Goal: Transaction & Acquisition: Purchase product/service

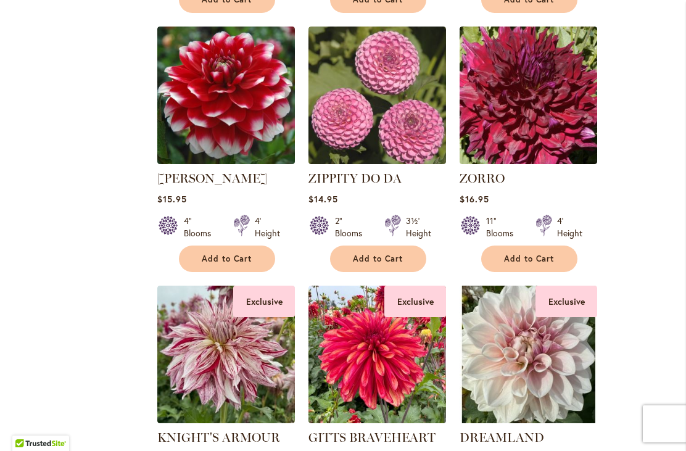
scroll to position [848, 0]
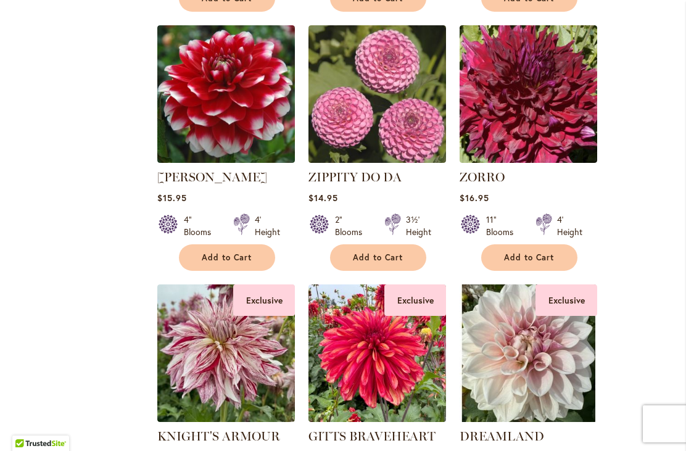
click at [246, 259] on span "Add to Cart" at bounding box center [227, 257] width 51 height 10
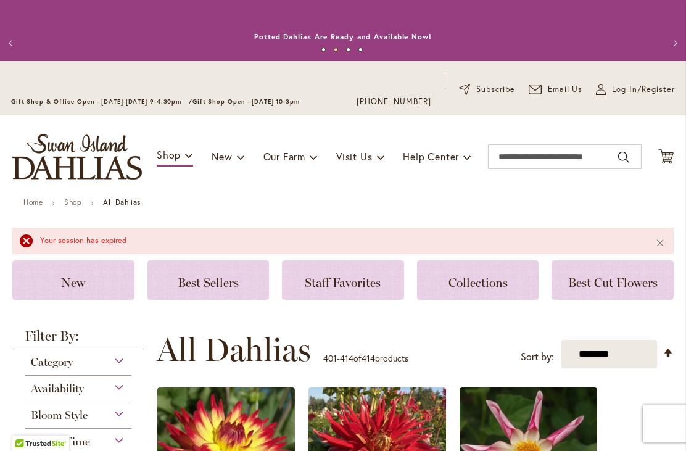
click at [669, 156] on icon at bounding box center [666, 156] width 15 height 15
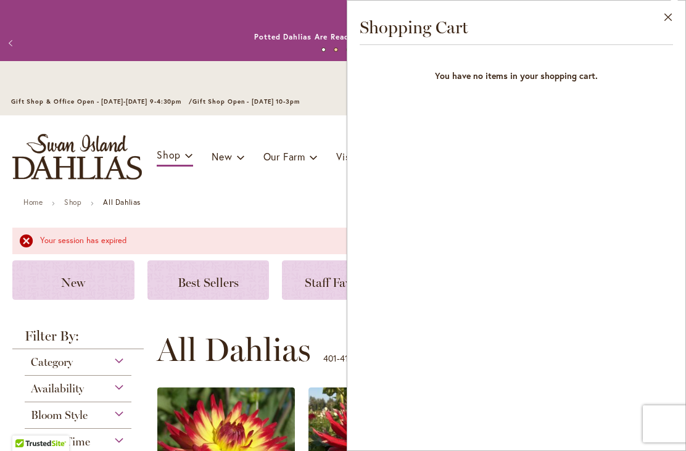
click at [668, 15] on button "Close" at bounding box center [669, 20] width 34 height 39
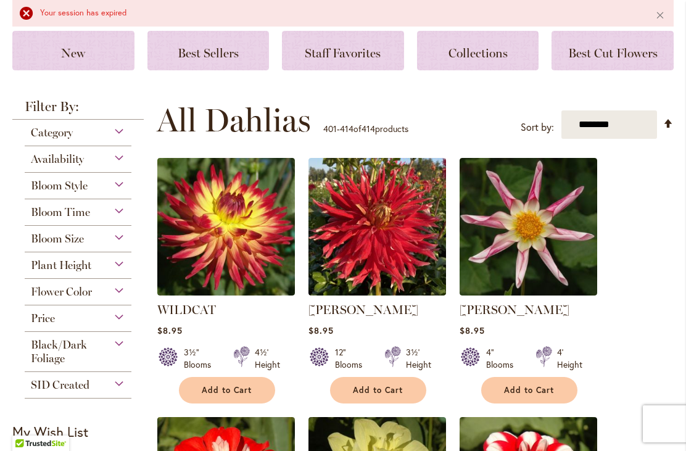
scroll to position [231, 0]
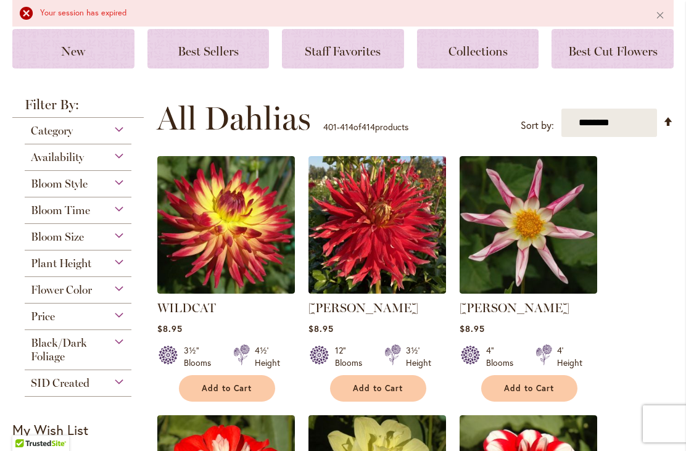
click at [127, 186] on div "Bloom Style" at bounding box center [78, 181] width 107 height 20
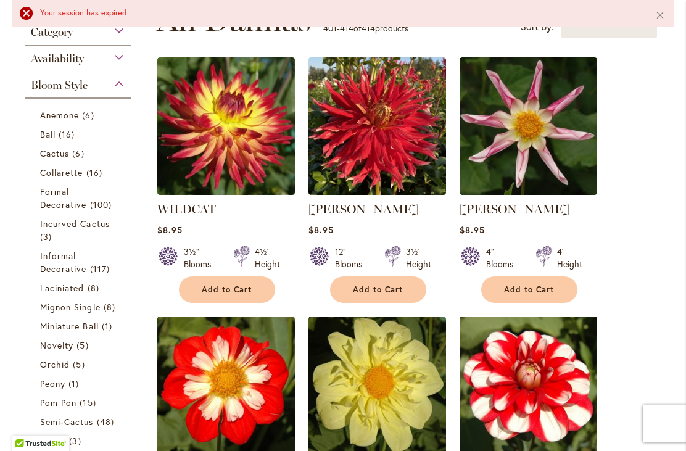
scroll to position [324, 0]
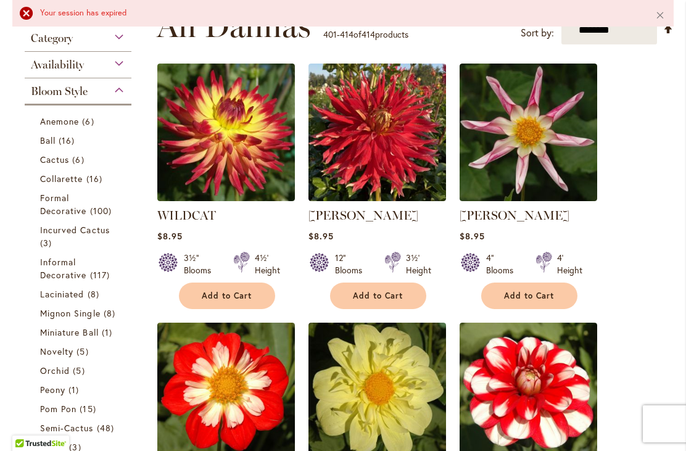
click at [249, 301] on button "Add to Cart" at bounding box center [227, 296] width 96 height 27
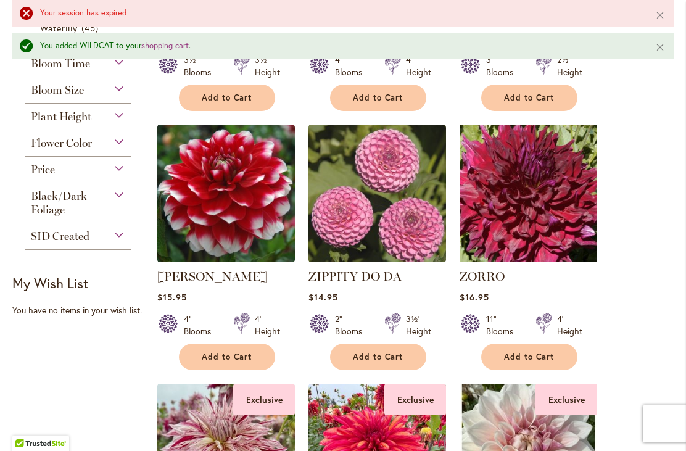
scroll to position [815, 0]
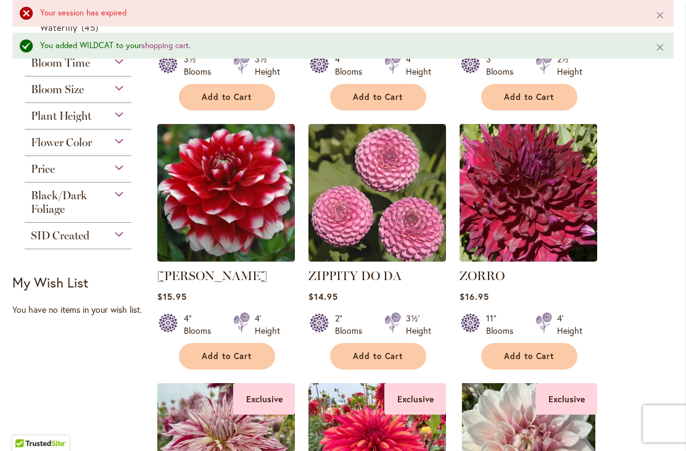
click at [251, 360] on span "Add to Cart" at bounding box center [227, 356] width 51 height 10
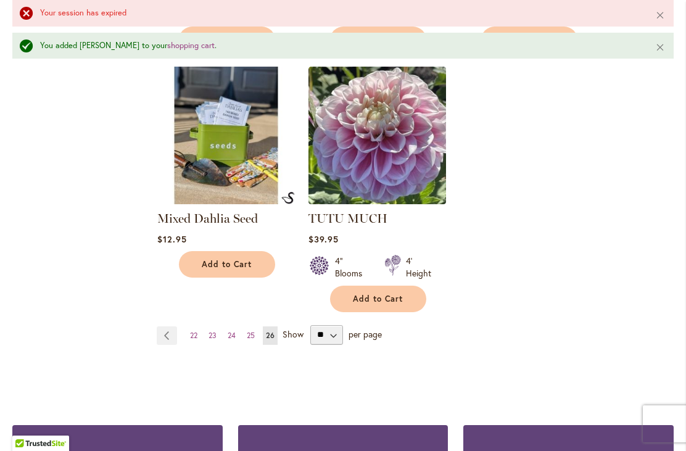
scroll to position [1392, 0]
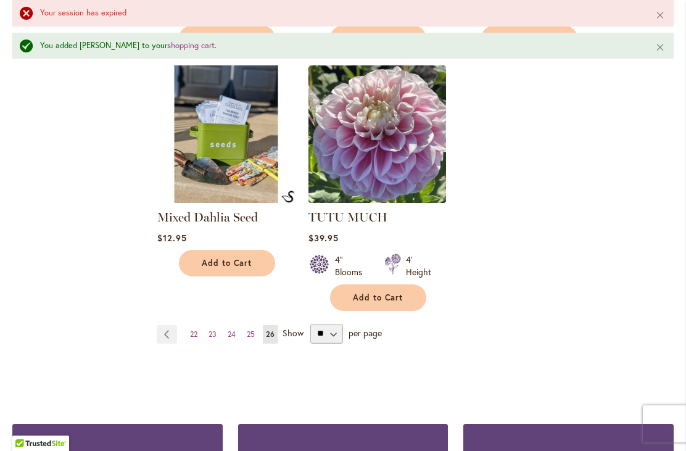
click at [256, 341] on link "Page 25" at bounding box center [251, 334] width 14 height 19
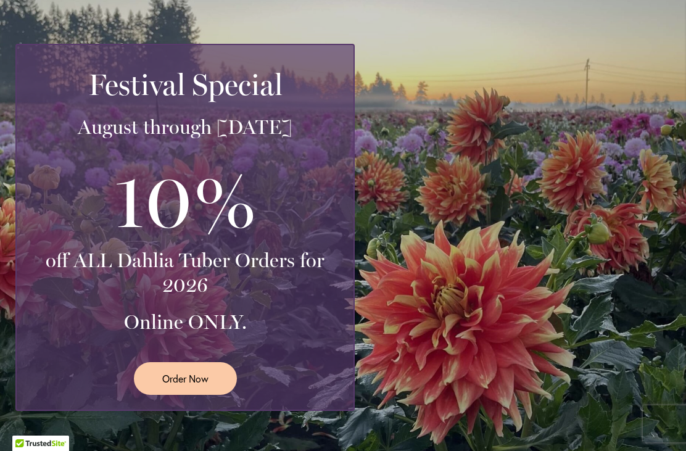
scroll to position [266, 0]
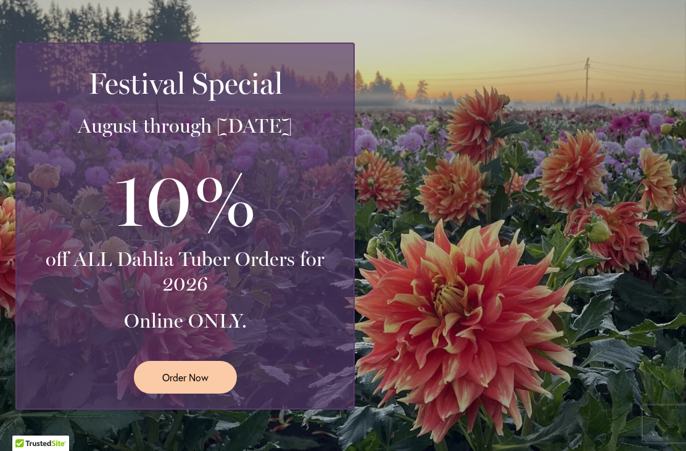
click at [188, 378] on span "Order Now" at bounding box center [185, 377] width 46 height 14
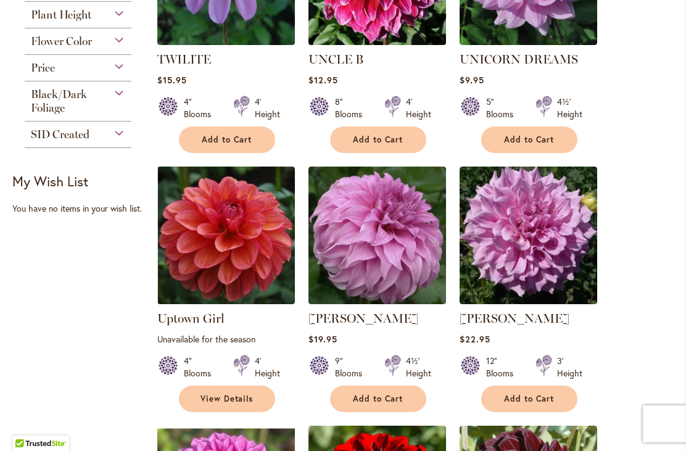
scroll to position [448, 0]
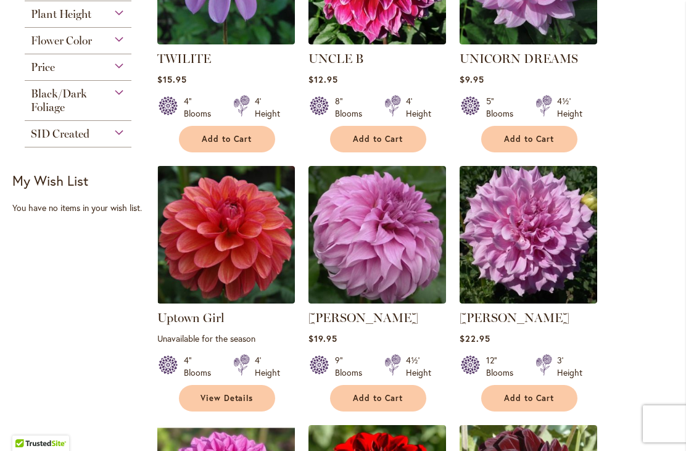
click at [546, 401] on span "Add to Cart" at bounding box center [529, 398] width 51 height 10
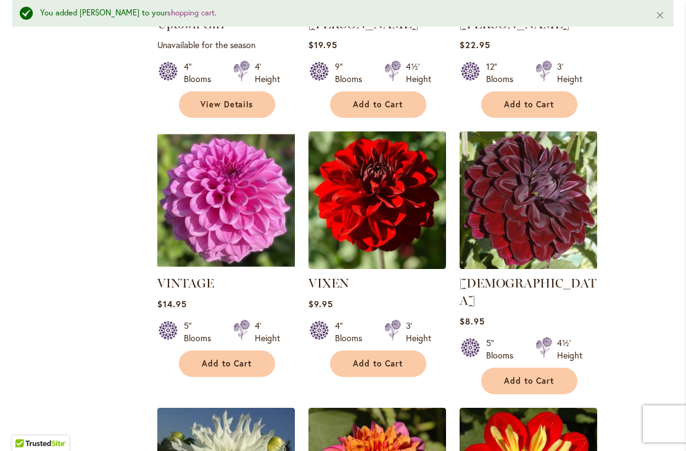
scroll to position [776, 0]
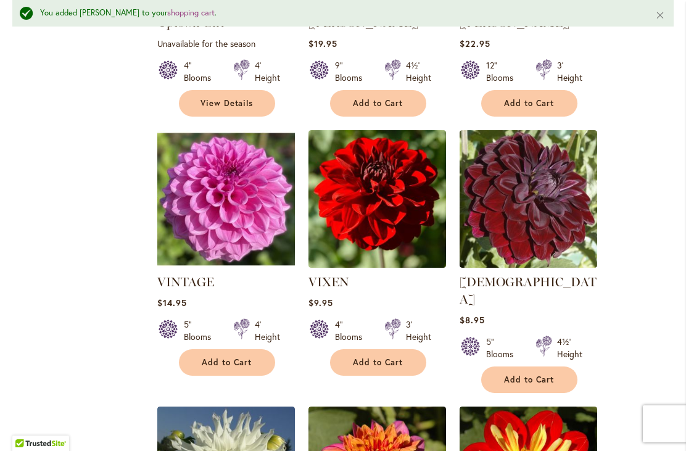
click at [541, 375] on span "Add to Cart" at bounding box center [529, 380] width 51 height 10
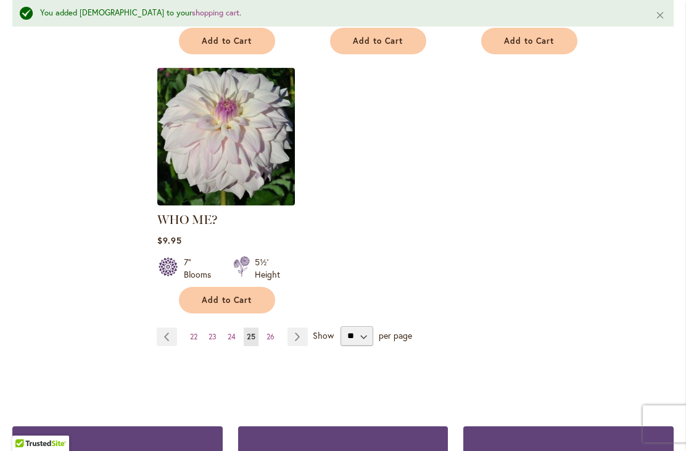
scroll to position [1634, 0]
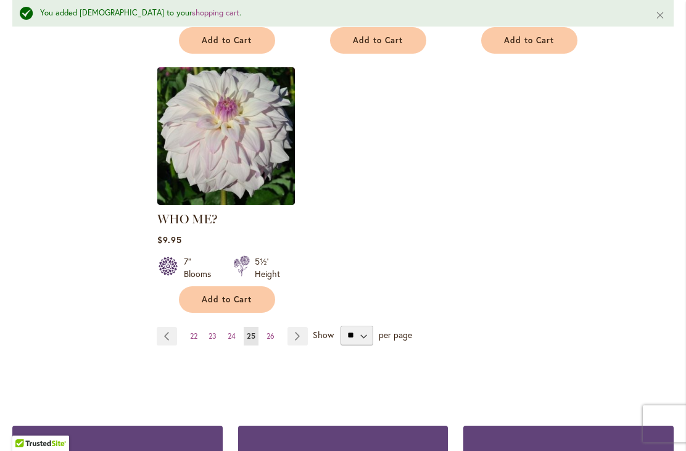
click at [231, 331] on span "24" at bounding box center [232, 335] width 8 height 9
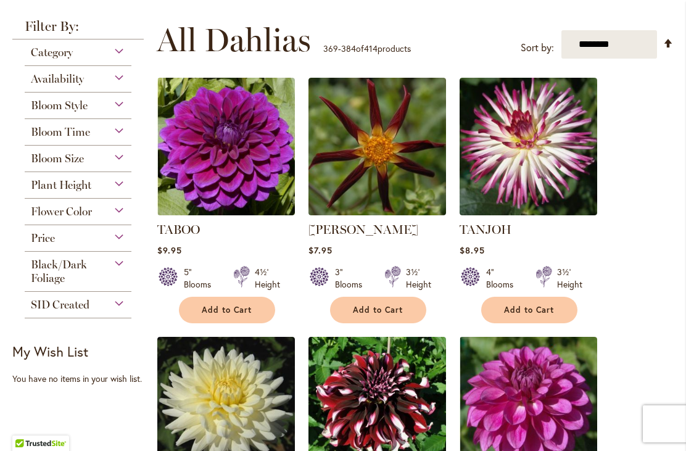
scroll to position [278, 0]
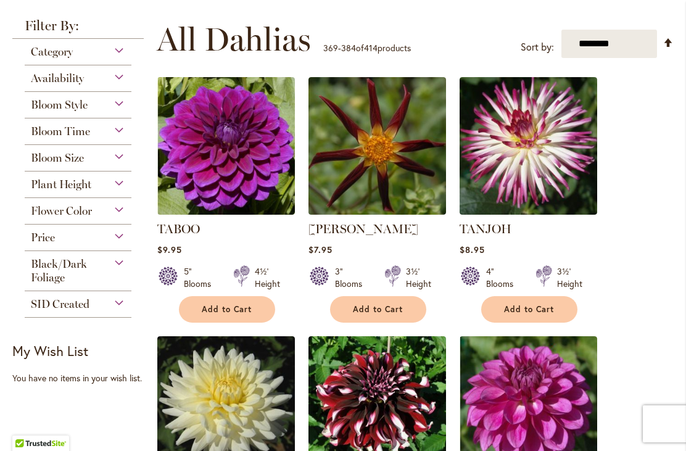
click at [246, 312] on span "Add to Cart" at bounding box center [227, 309] width 51 height 10
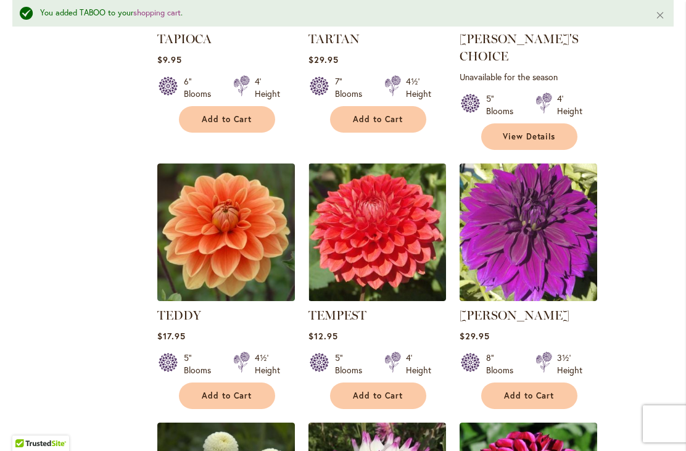
scroll to position [761, 0]
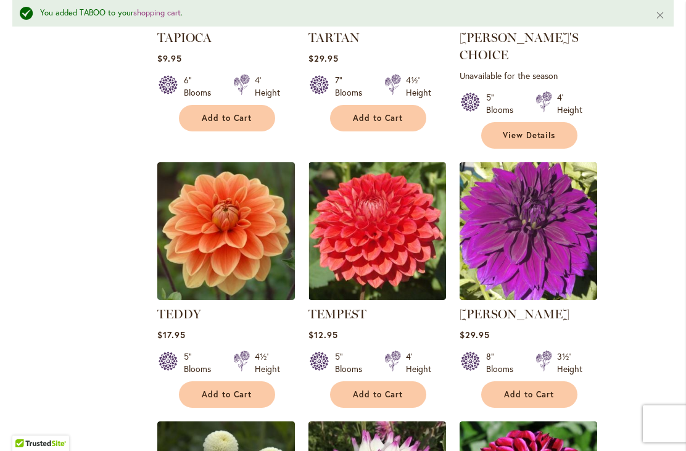
click at [396, 382] on button "Add to Cart" at bounding box center [378, 394] width 96 height 27
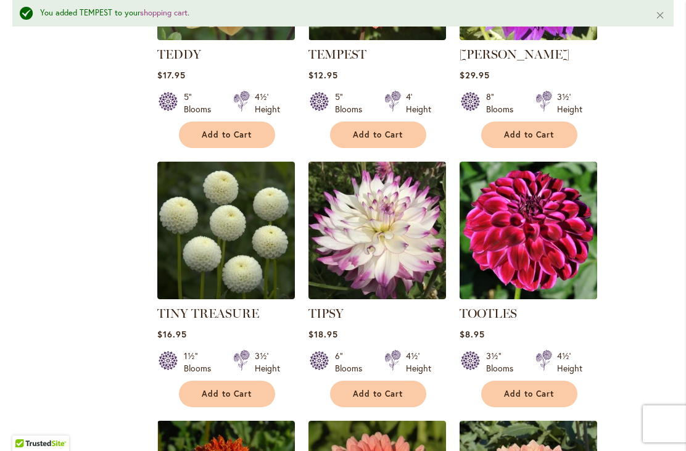
scroll to position [1022, 0]
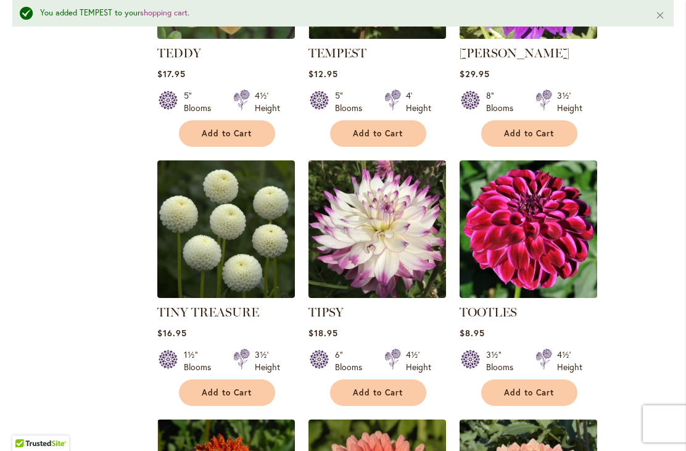
click at [403, 385] on button "Add to Cart" at bounding box center [378, 393] width 96 height 27
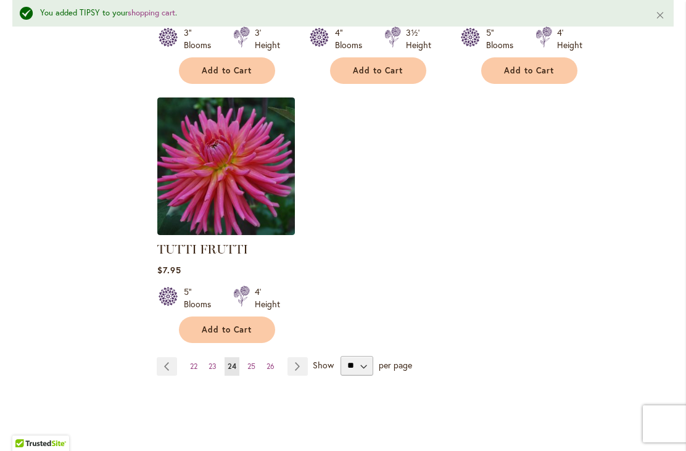
scroll to position [1631, 0]
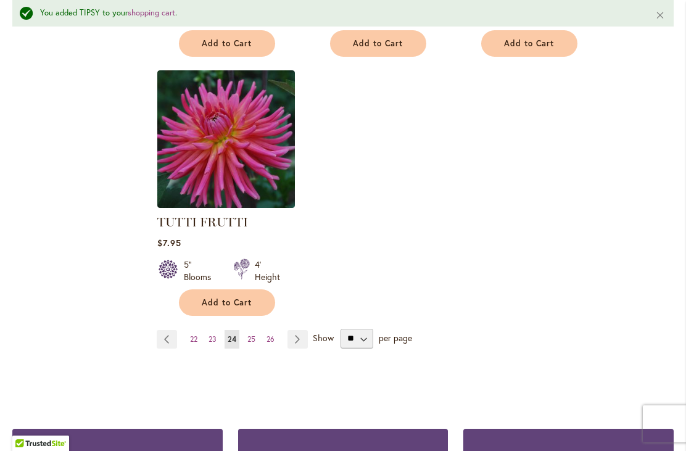
click at [212, 335] on span "23" at bounding box center [213, 339] width 8 height 9
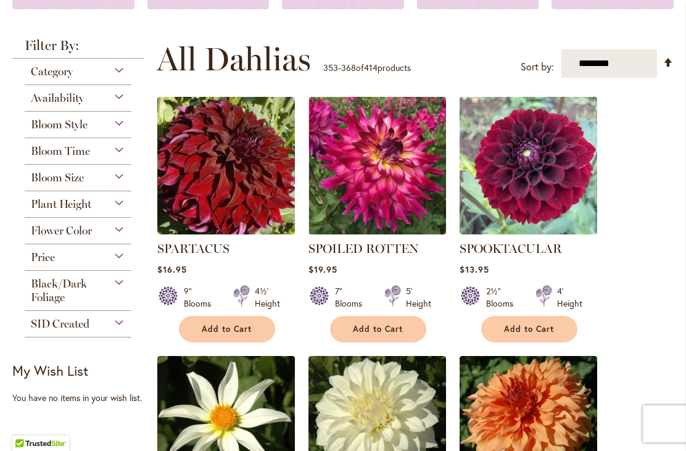
scroll to position [260, 0]
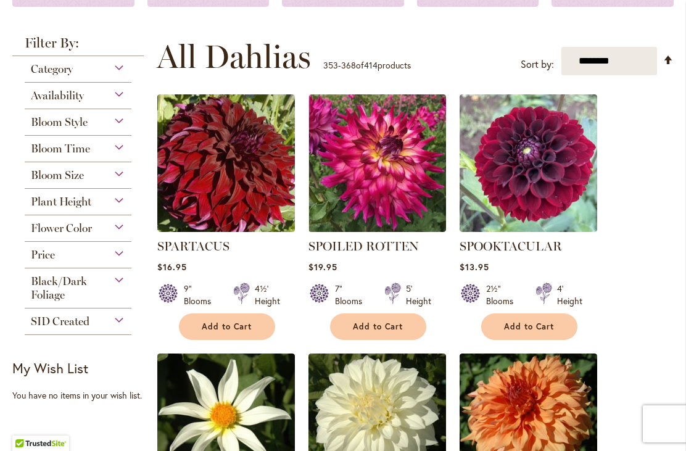
click at [244, 328] on span "Add to Cart" at bounding box center [227, 327] width 51 height 10
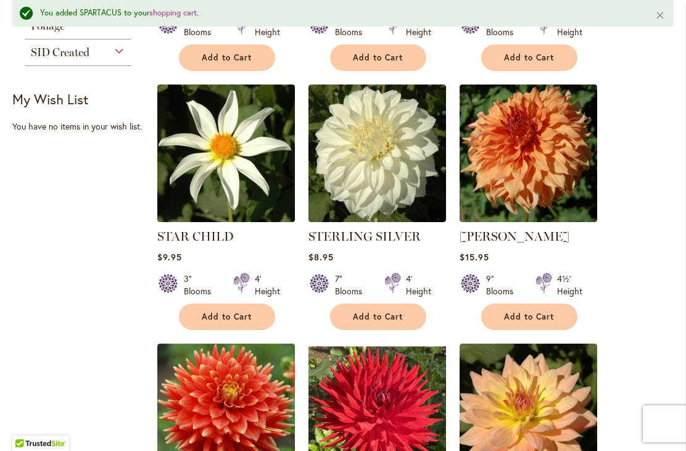
scroll to position [562, 0]
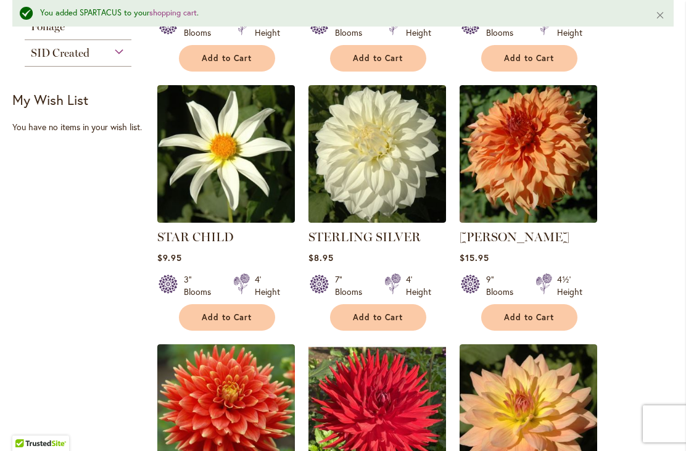
click at [398, 321] on span "Add to Cart" at bounding box center [378, 317] width 51 height 10
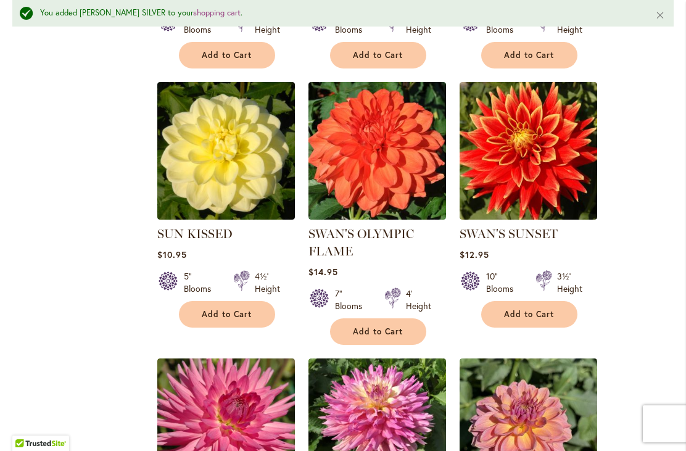
scroll to position [1083, 0]
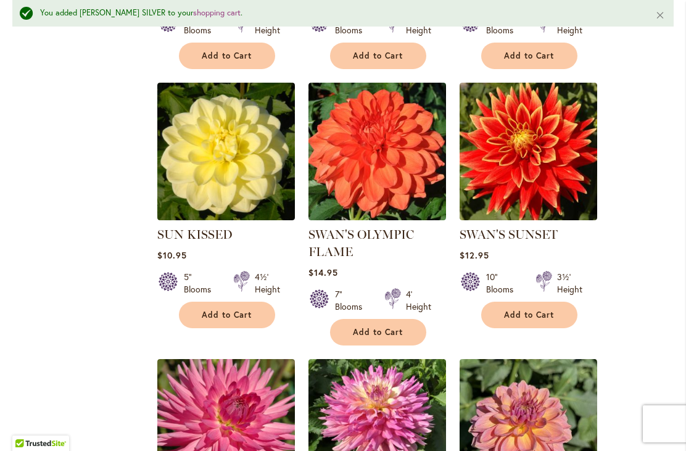
click at [532, 311] on span "Add to Cart" at bounding box center [529, 315] width 51 height 10
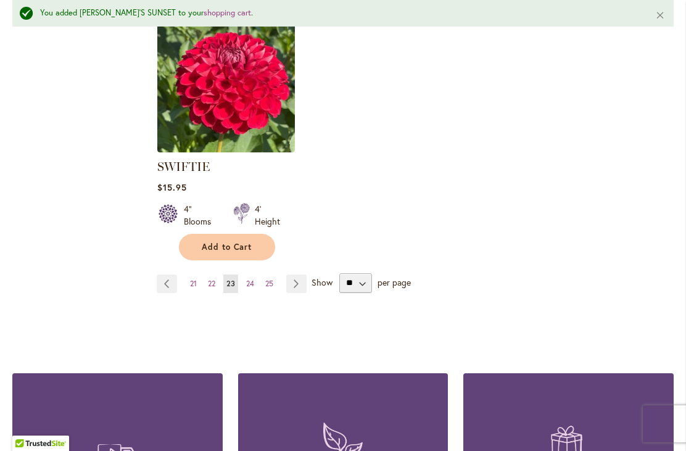
scroll to position [1685, 0]
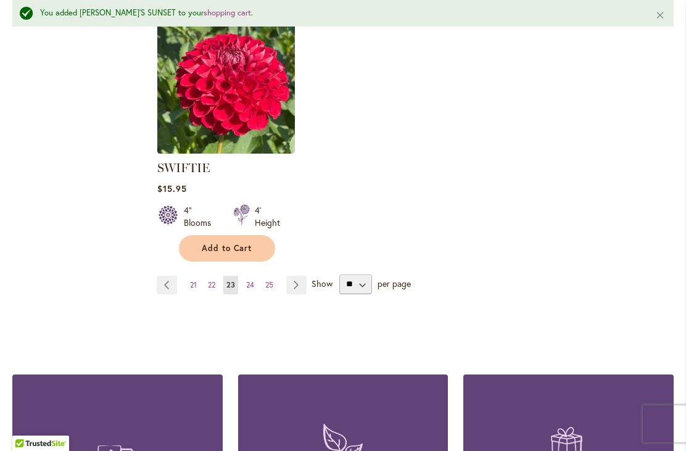
click at [213, 288] on span "22" at bounding box center [211, 284] width 7 height 9
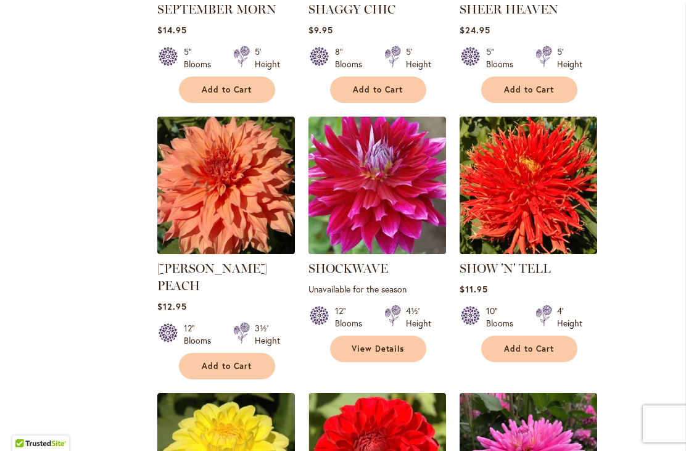
scroll to position [758, 0]
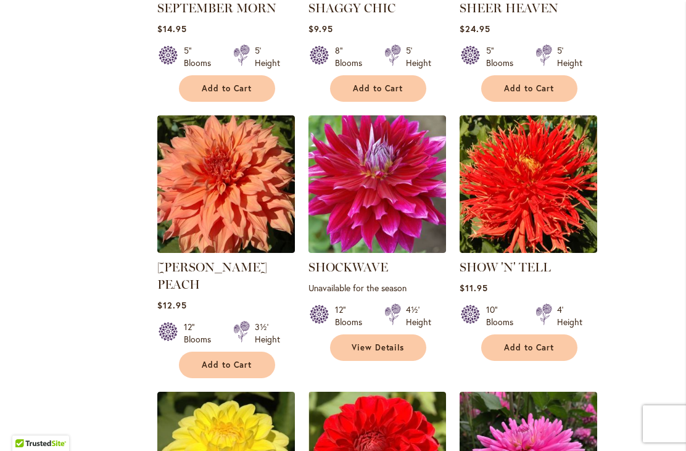
click at [244, 360] on span "Add to Cart" at bounding box center [227, 365] width 51 height 10
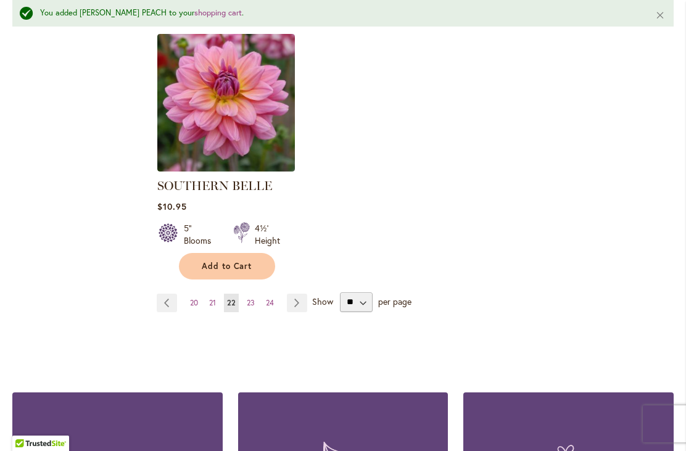
scroll to position [1683, 0]
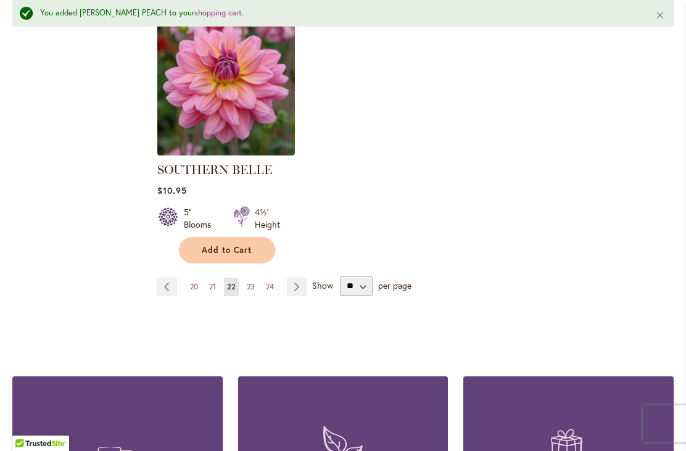
click at [214, 282] on span "21" at bounding box center [212, 286] width 7 height 9
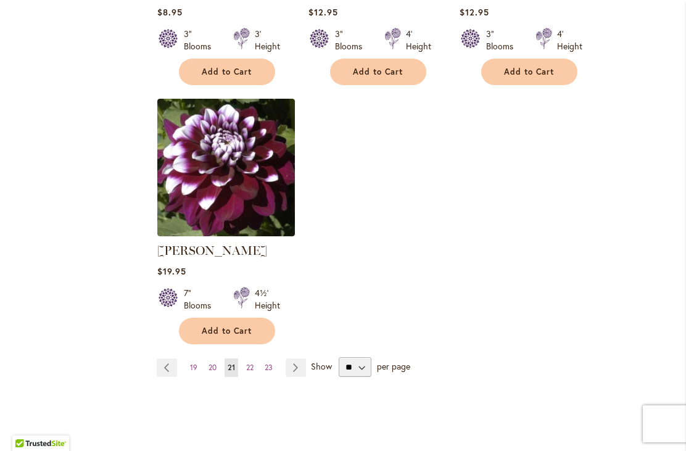
scroll to position [1571, 0]
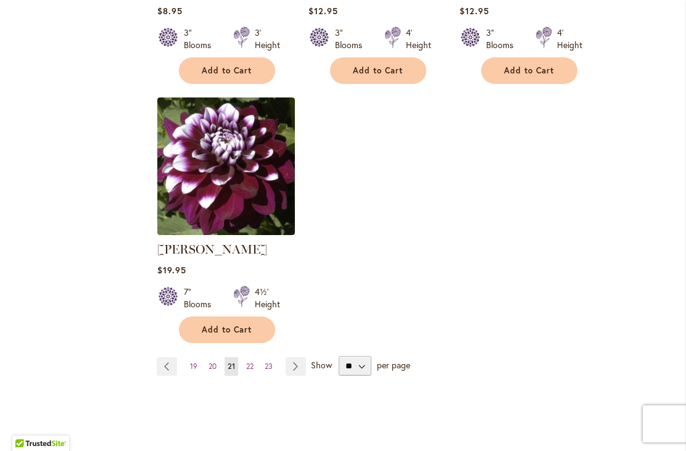
click at [217, 373] on link "Page 20" at bounding box center [213, 366] width 14 height 19
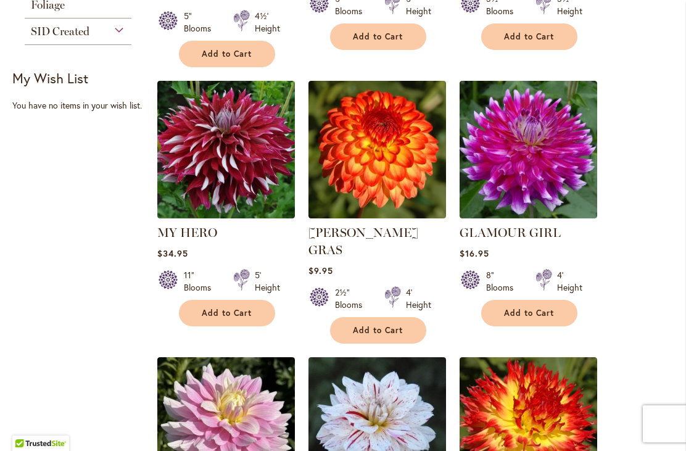
scroll to position [551, 0]
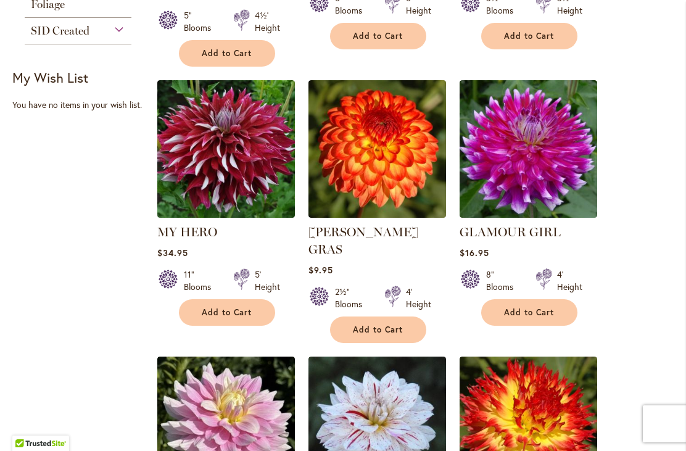
click at [259, 319] on button "Add to Cart" at bounding box center [227, 312] width 96 height 27
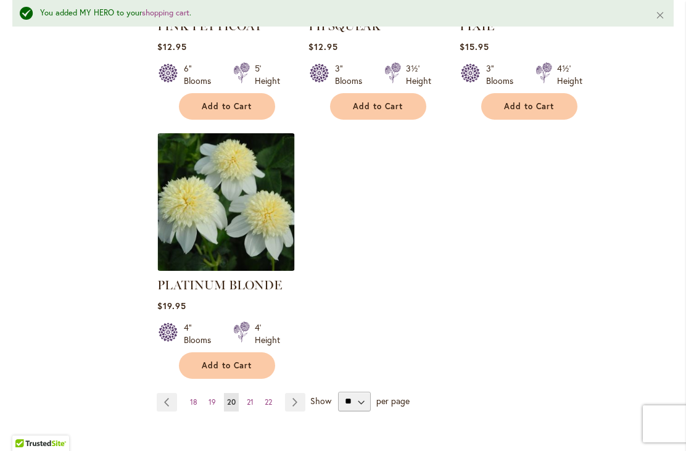
scroll to position [1621, 0]
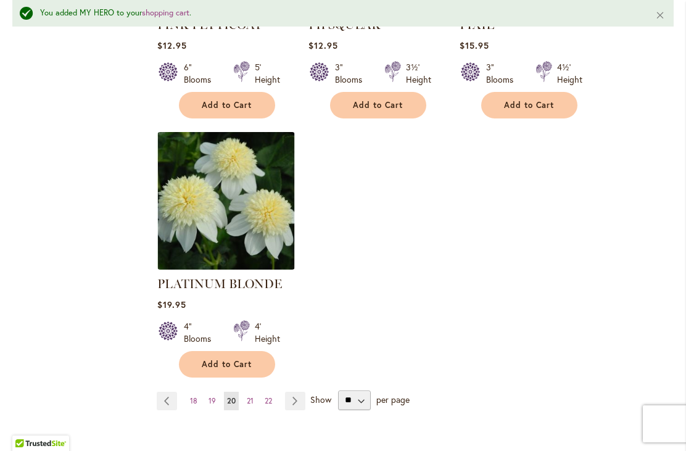
click at [210, 396] on span "19" at bounding box center [212, 400] width 7 height 9
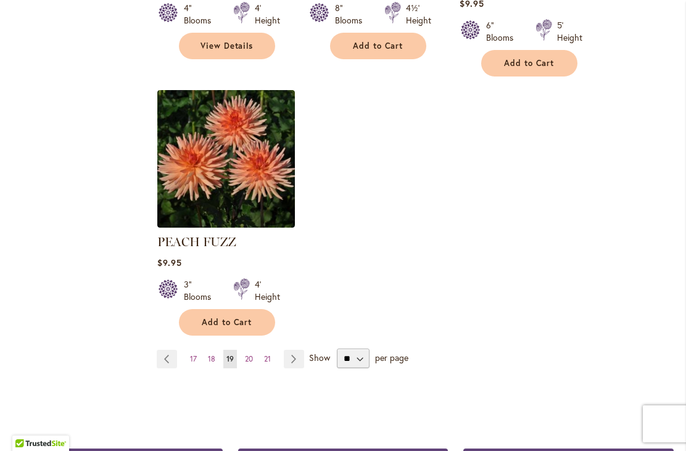
scroll to position [1596, 0]
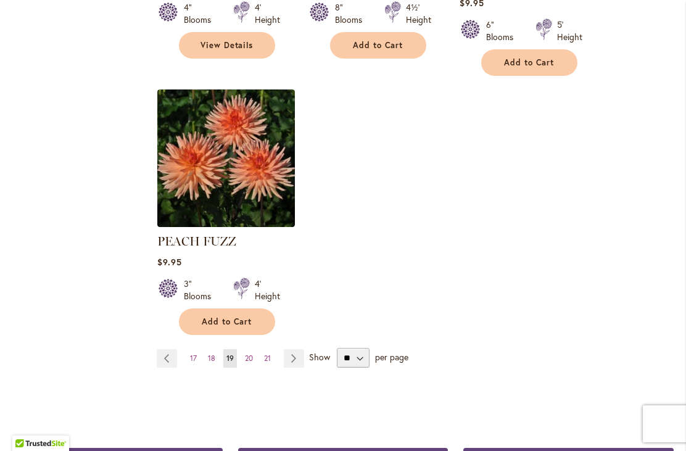
click at [213, 354] on span "18" at bounding box center [211, 358] width 7 height 9
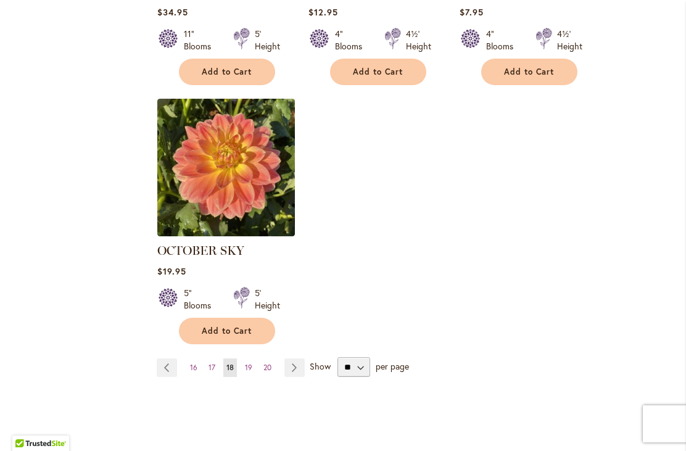
scroll to position [1571, 0]
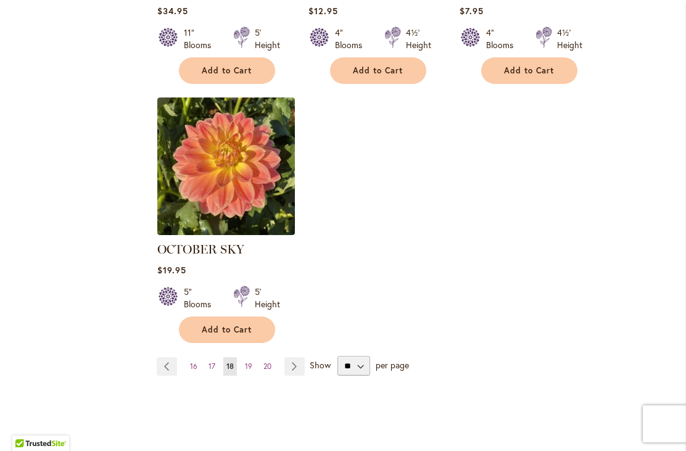
click at [212, 362] on span "17" at bounding box center [212, 366] width 7 height 9
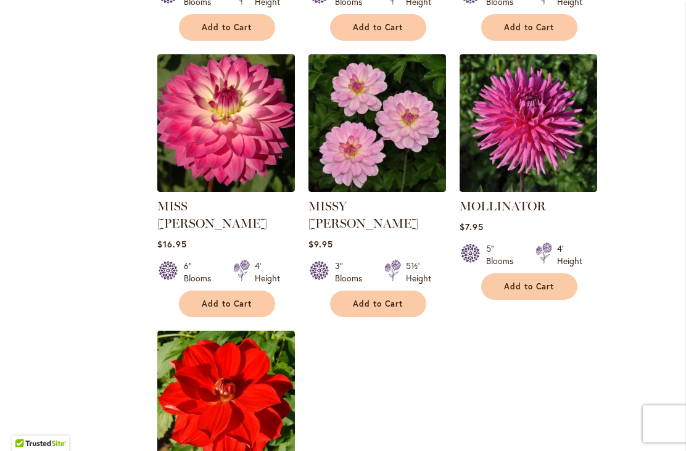
scroll to position [1340, 0]
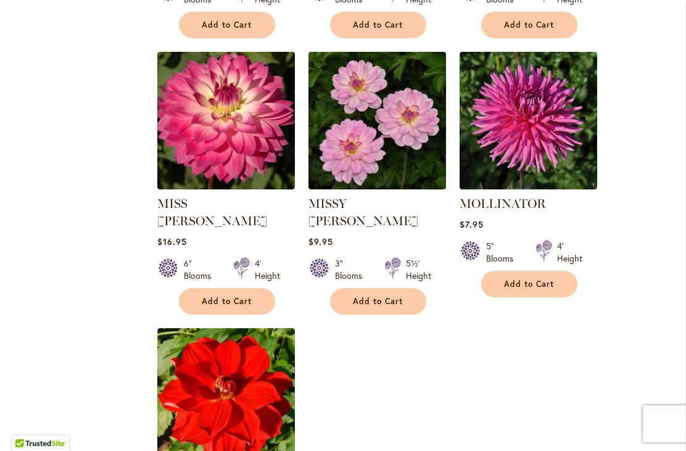
click at [252, 296] on span "Add to Cart" at bounding box center [227, 301] width 51 height 10
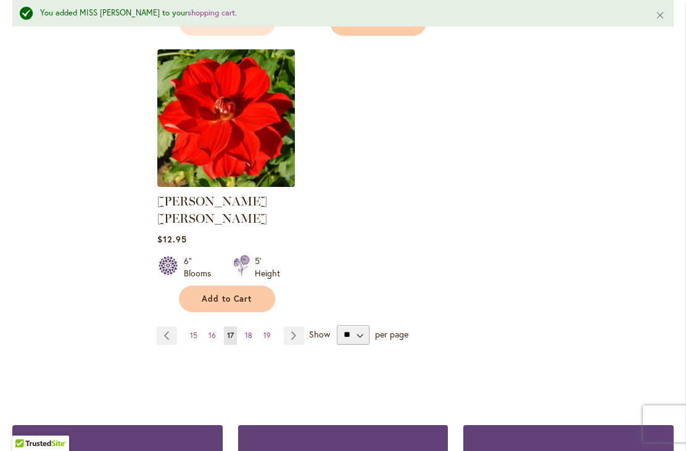
scroll to position [1649, 0]
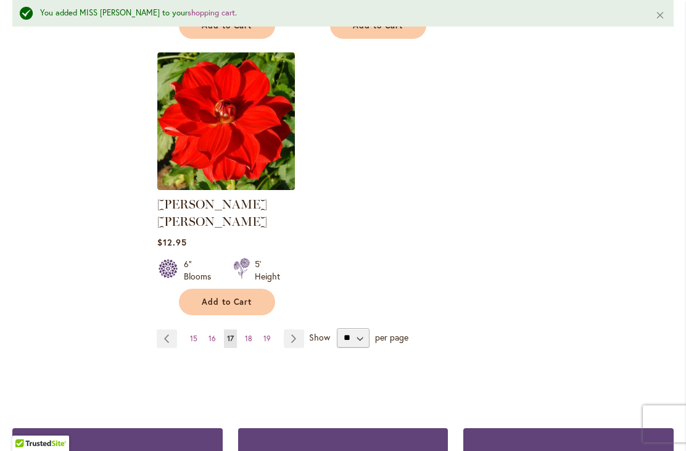
click at [215, 334] on span "16" at bounding box center [212, 338] width 7 height 9
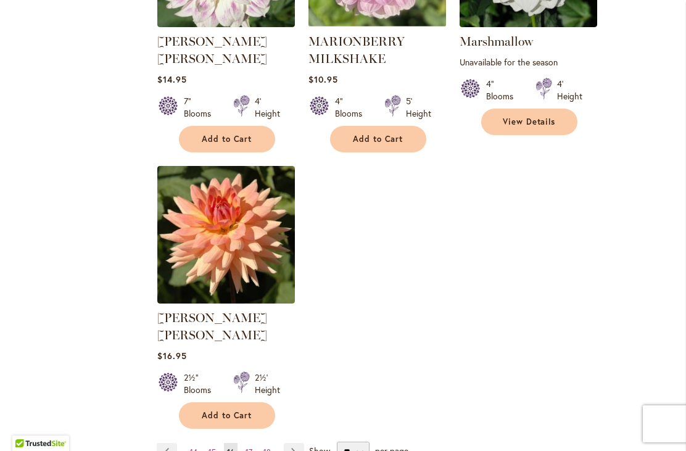
scroll to position [1537, 0]
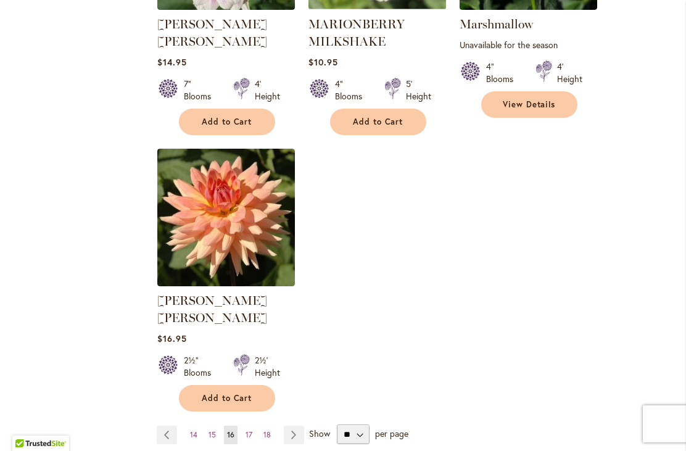
click at [214, 430] on span "15" at bounding box center [212, 434] width 7 height 9
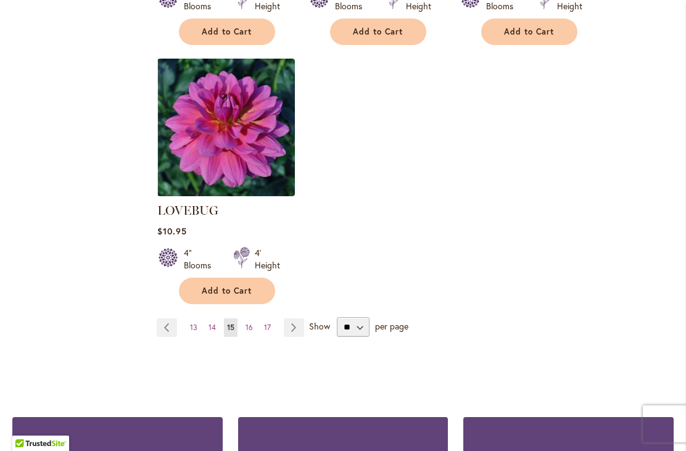
scroll to position [1625, 0]
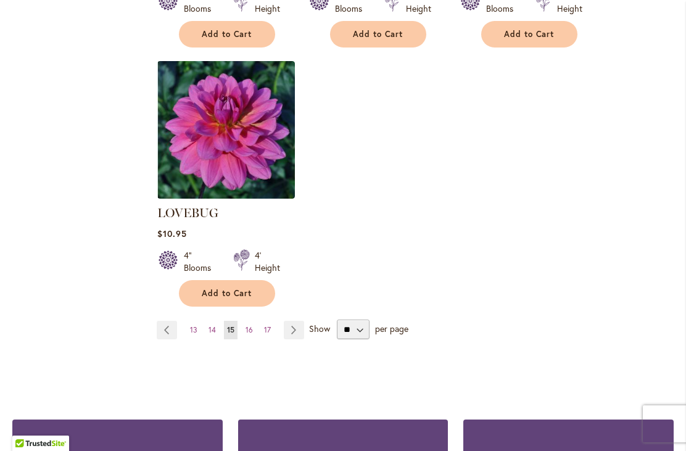
click at [214, 321] on link "Page 14" at bounding box center [213, 330] width 14 height 19
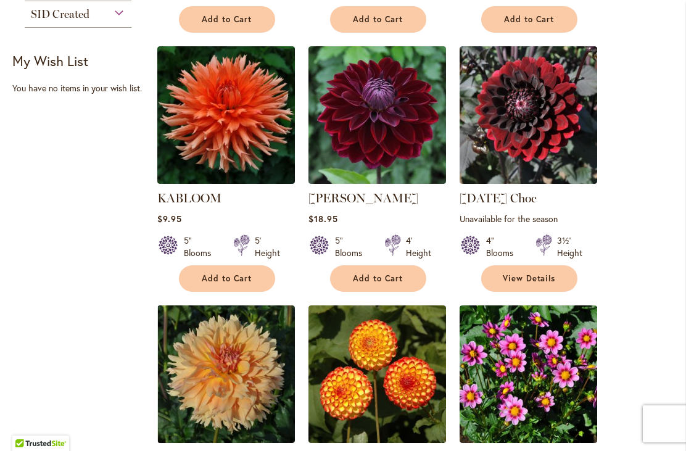
scroll to position [572, 0]
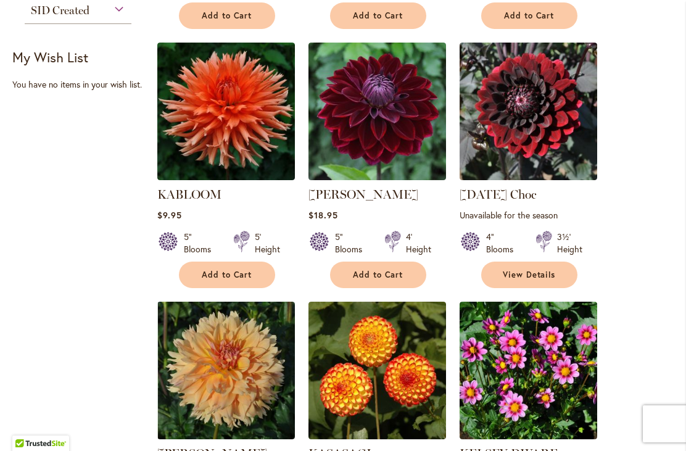
click at [256, 278] on button "Add to Cart" at bounding box center [227, 275] width 96 height 27
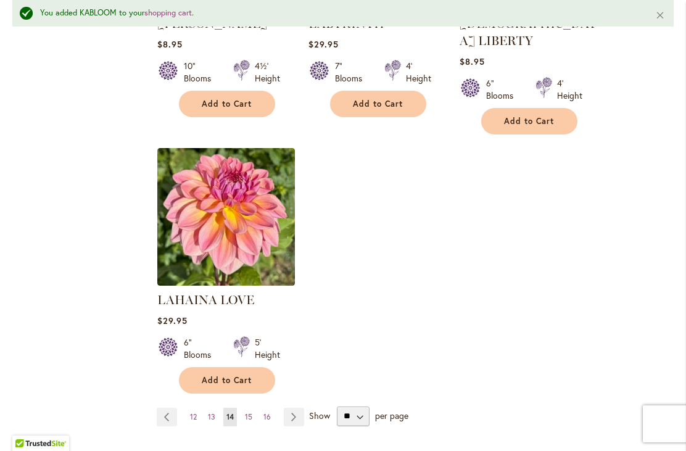
scroll to position [1554, 0]
click at [214, 407] on link "Page 13" at bounding box center [212, 416] width 14 height 19
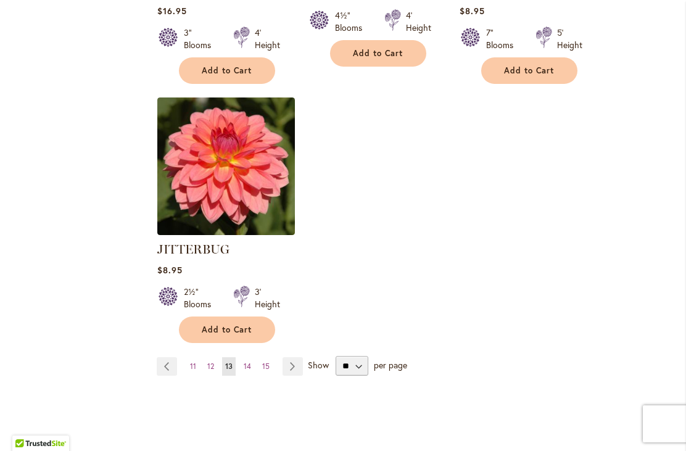
scroll to position [1601, 0]
click at [215, 357] on link "Page 12" at bounding box center [210, 366] width 13 height 19
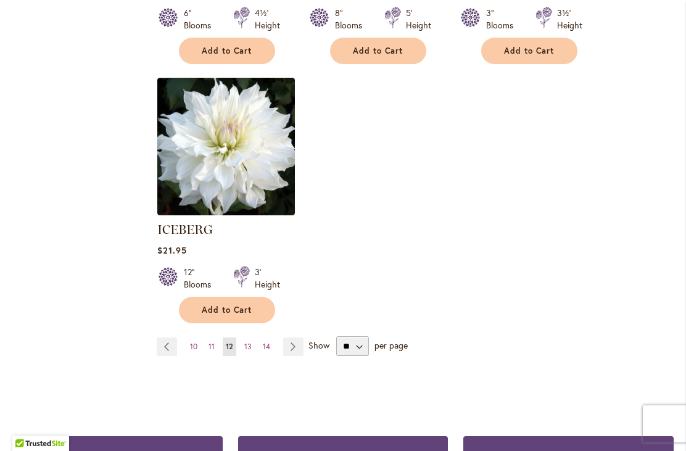
scroll to position [1590, 0]
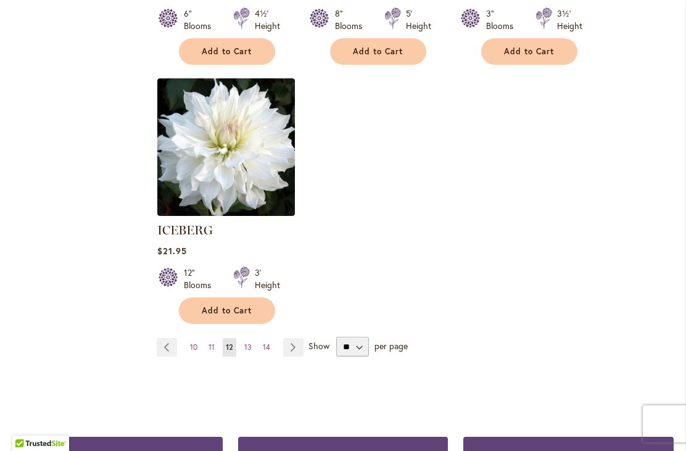
click at [215, 338] on link "Page 11" at bounding box center [212, 347] width 12 height 19
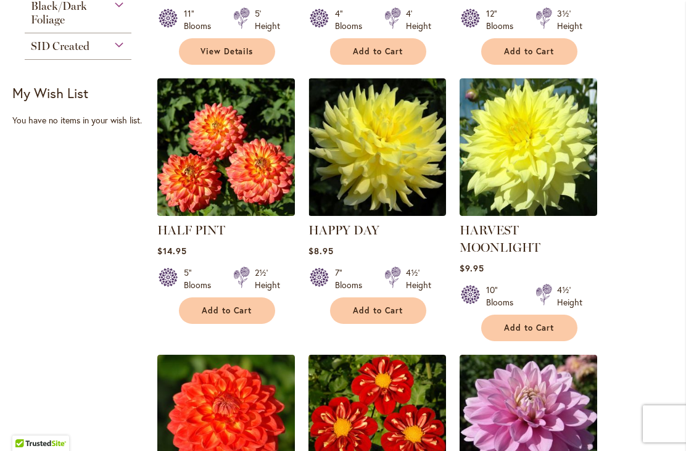
scroll to position [543, 0]
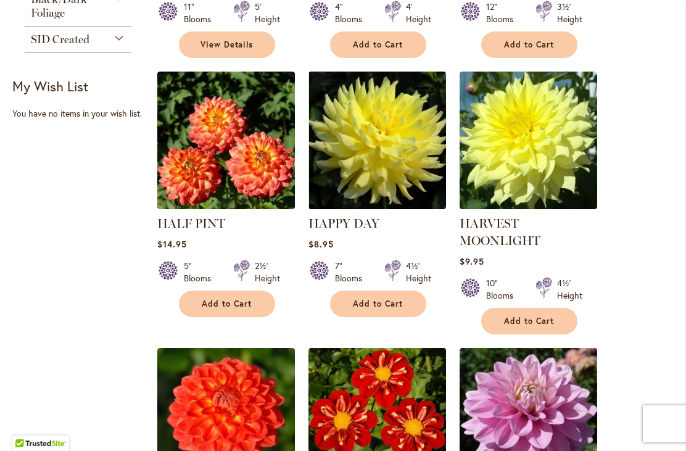
click at [532, 322] on span "Add to Cart" at bounding box center [529, 321] width 51 height 10
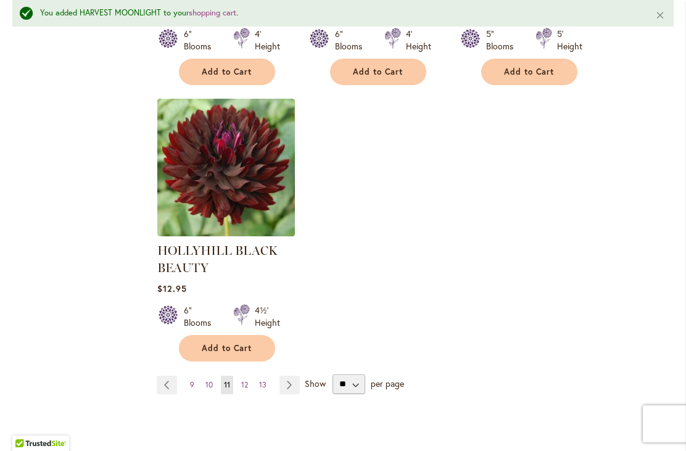
scroll to position [1634, 0]
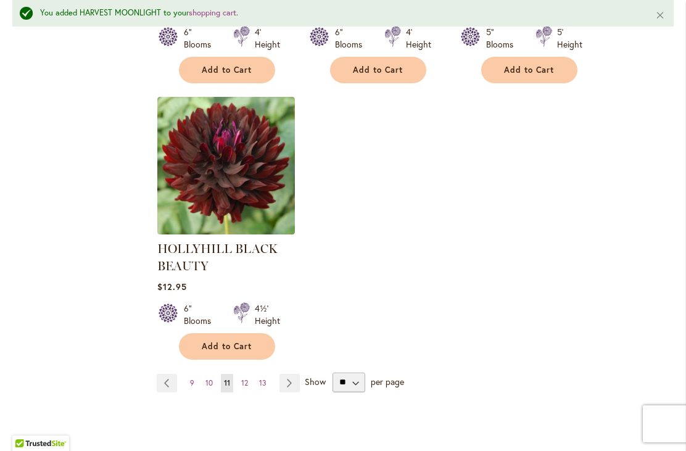
click at [214, 388] on link "Page 10" at bounding box center [209, 383] width 14 height 19
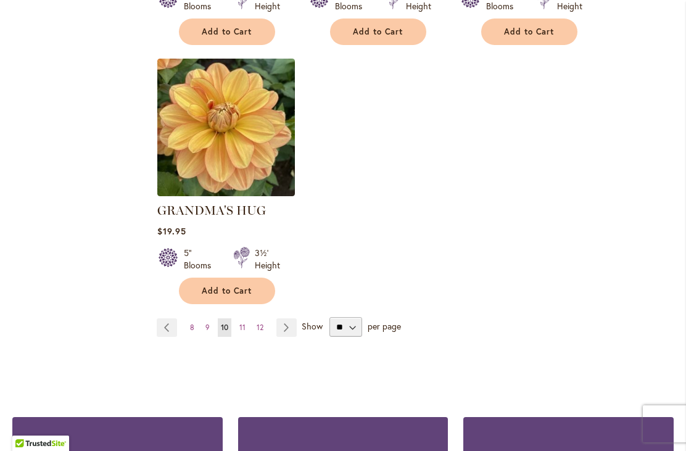
scroll to position [1610, 0]
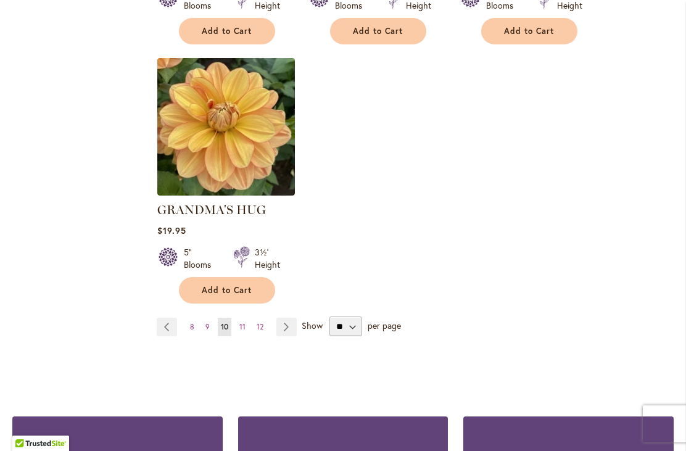
click at [208, 322] on span "9" at bounding box center [208, 326] width 4 height 9
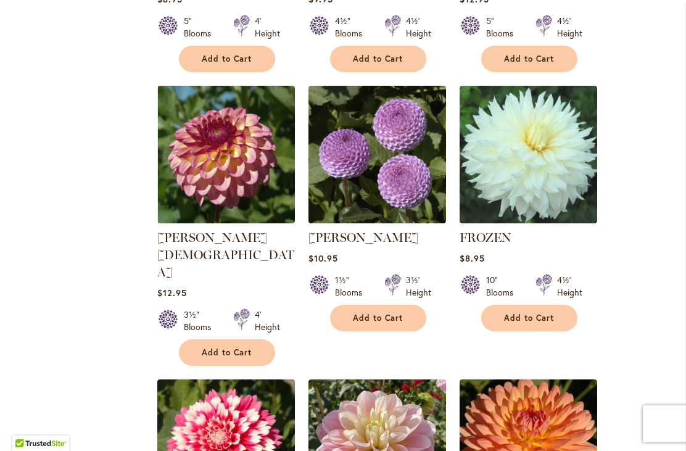
scroll to position [788, 0]
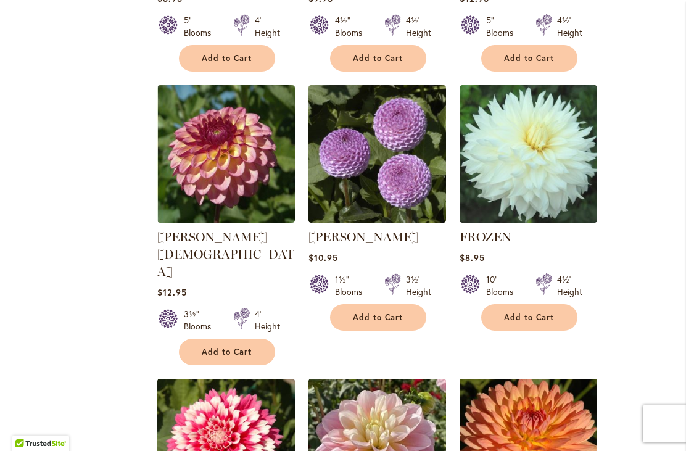
click at [538, 322] on span "Add to Cart" at bounding box center [529, 317] width 51 height 10
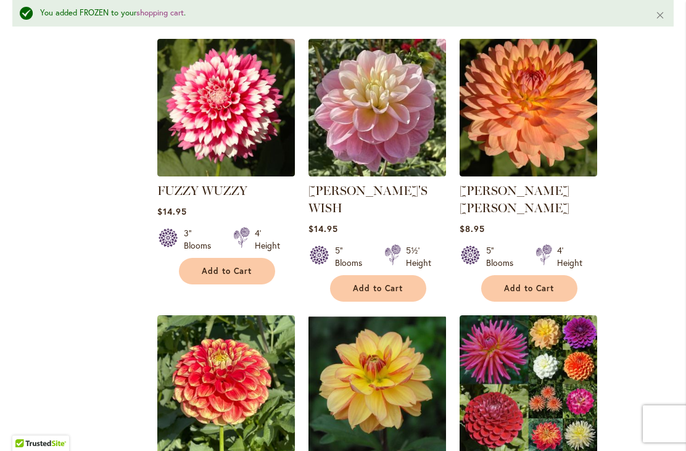
scroll to position [1162, 0]
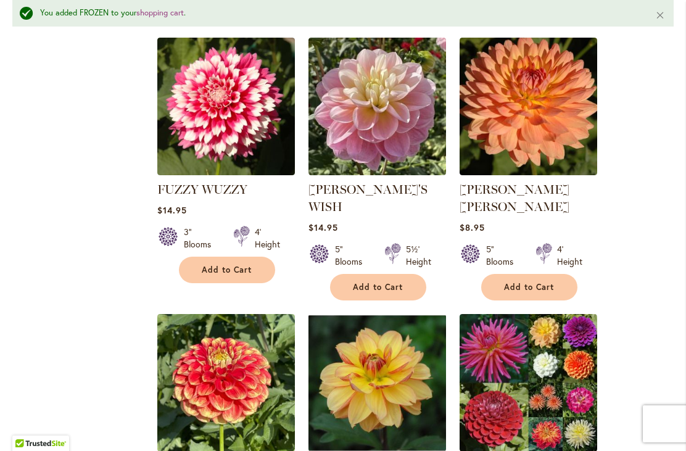
click at [256, 257] on button "Add to Cart" at bounding box center [227, 270] width 96 height 27
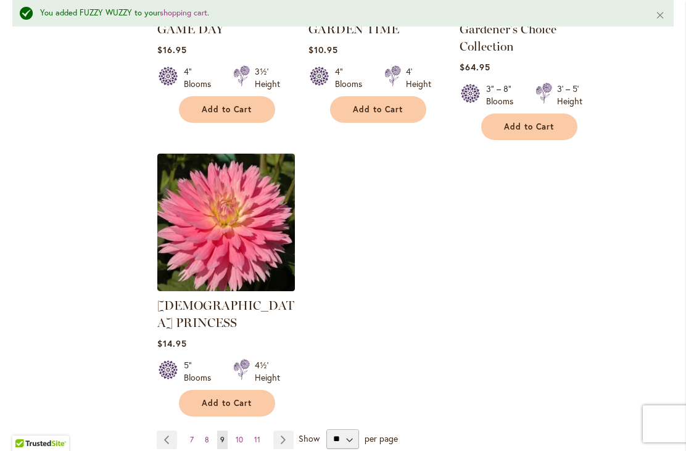
scroll to position [1601, 0]
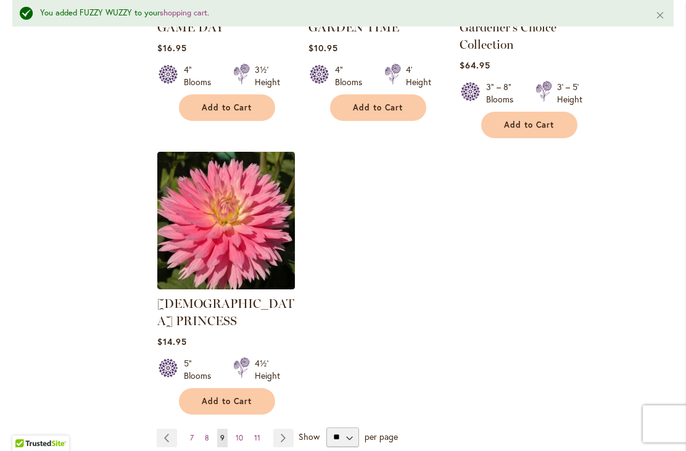
click at [209, 429] on link "Page 8" at bounding box center [207, 438] width 10 height 19
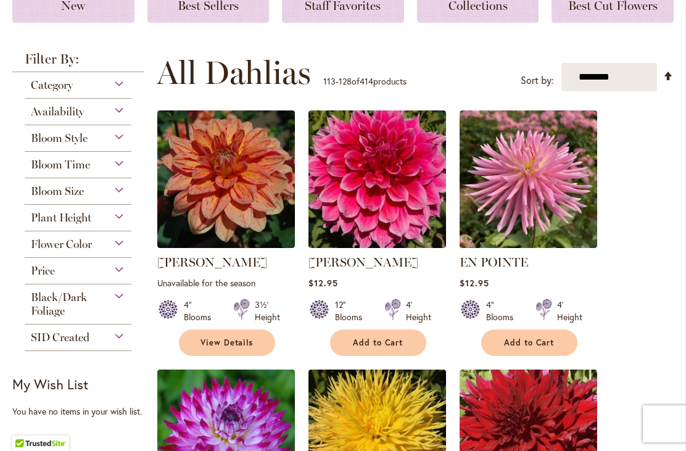
scroll to position [246, 0]
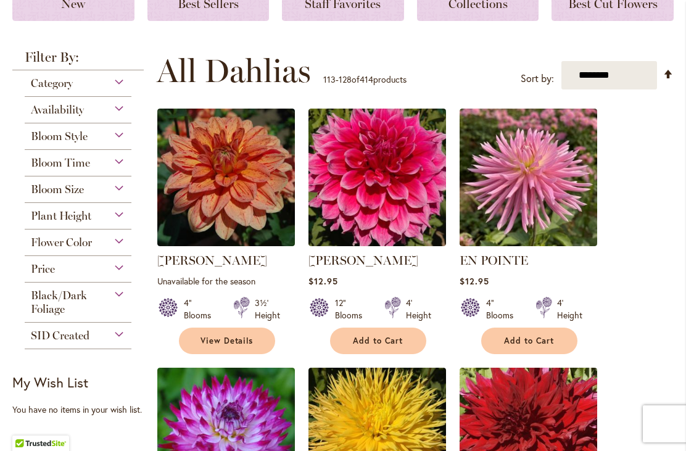
click at [388, 341] on span "Add to Cart" at bounding box center [378, 341] width 51 height 10
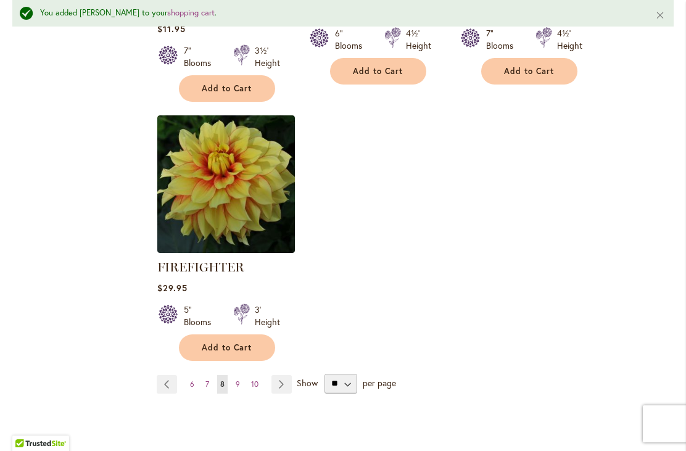
scroll to position [1628, 0]
click at [211, 389] on link "Page 7" at bounding box center [207, 384] width 10 height 19
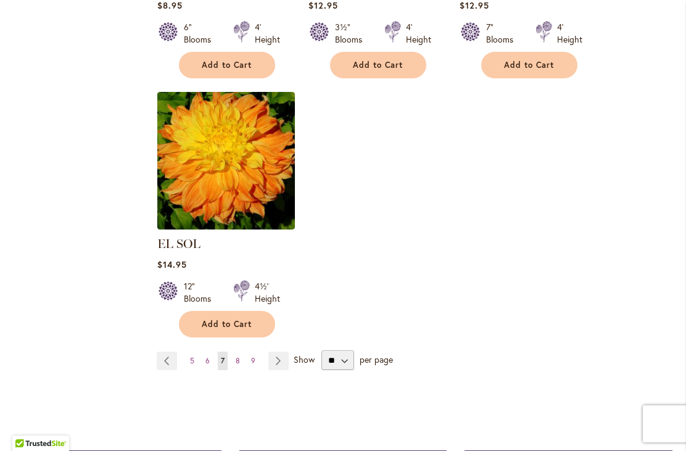
scroll to position [1578, 0]
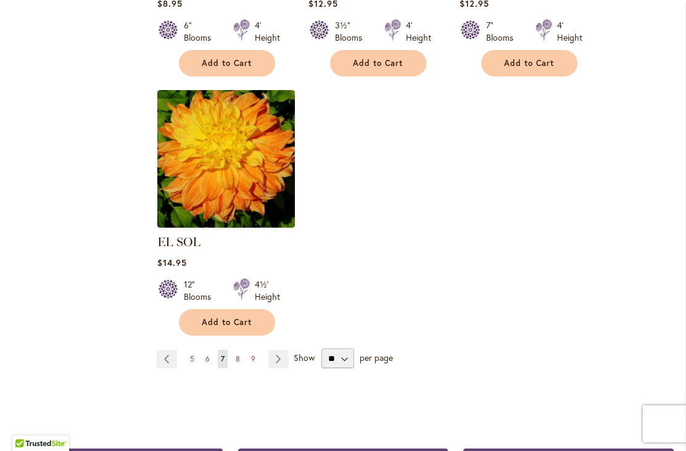
click at [210, 350] on link "Page 6" at bounding box center [207, 359] width 10 height 19
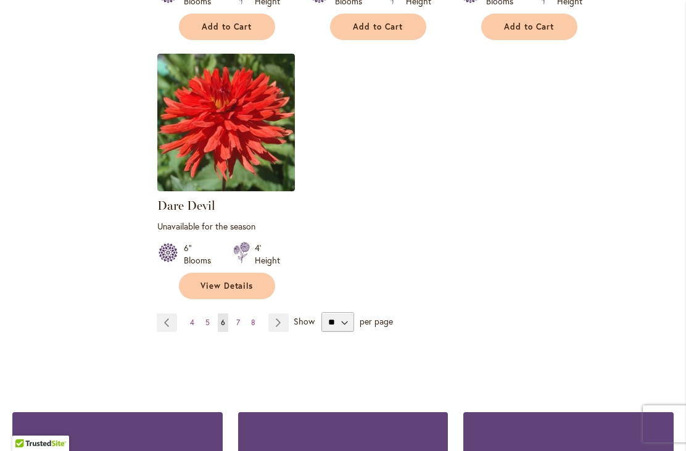
scroll to position [1645, 0]
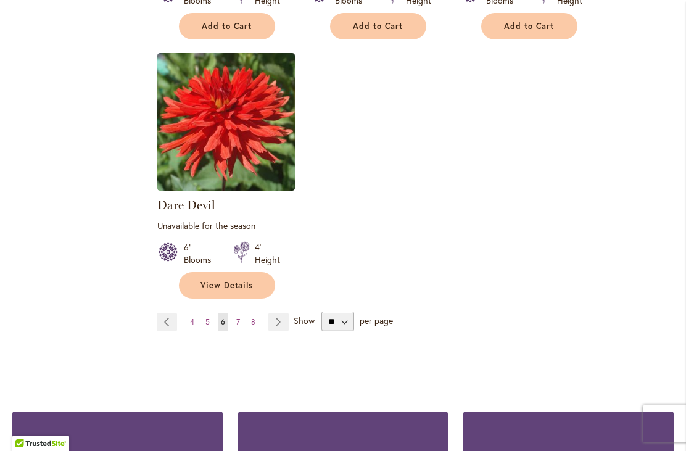
click at [207, 313] on link "Page 5" at bounding box center [207, 322] width 10 height 19
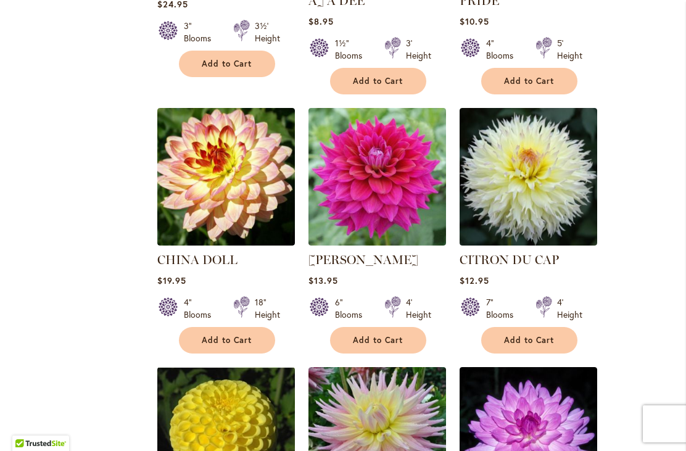
scroll to position [1044, 0]
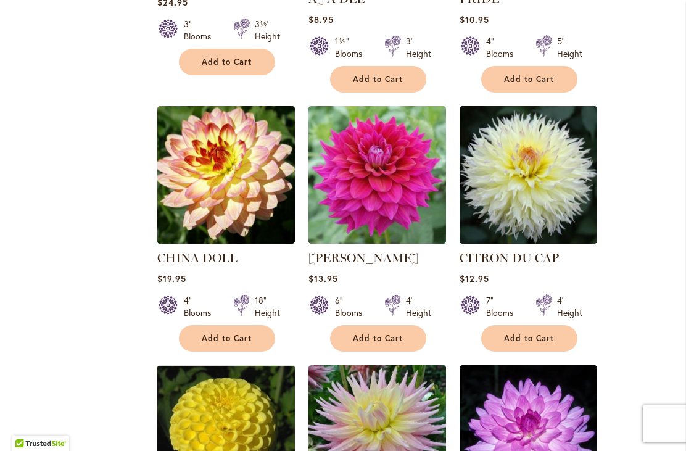
click at [538, 333] on span "Add to Cart" at bounding box center [529, 338] width 51 height 10
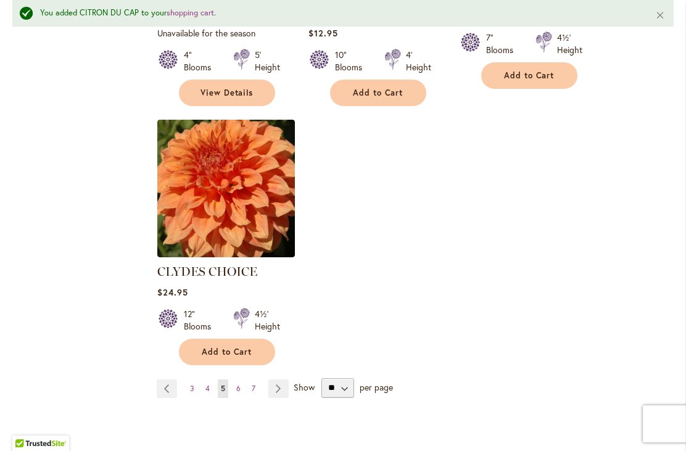
scroll to position [1599, 0]
click at [256, 338] on button "Add to Cart" at bounding box center [227, 351] width 96 height 27
click at [212, 379] on link "Page 4" at bounding box center [207, 388] width 10 height 19
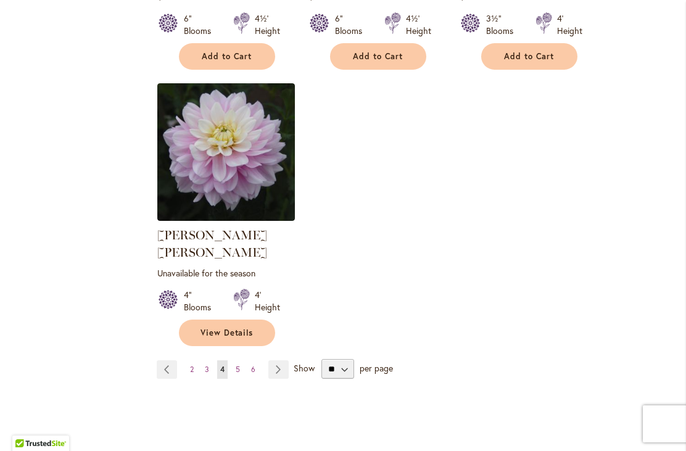
scroll to position [1583, 0]
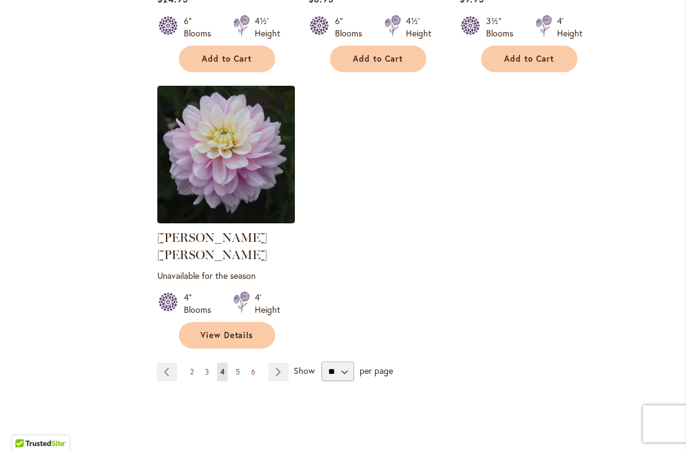
click at [207, 363] on link "Page 3" at bounding box center [207, 372] width 10 height 19
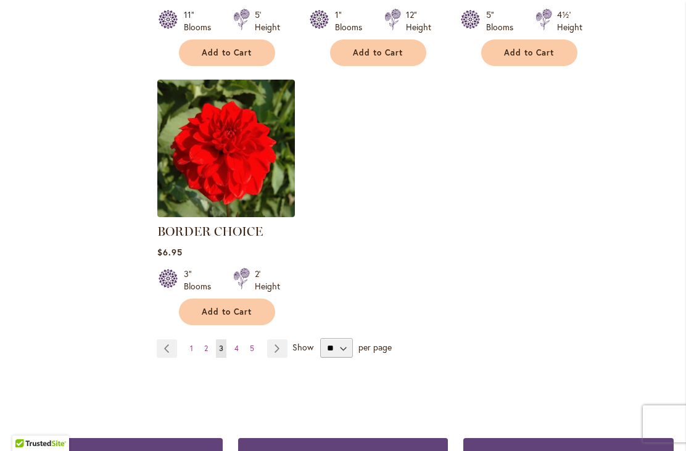
scroll to position [1572, 0]
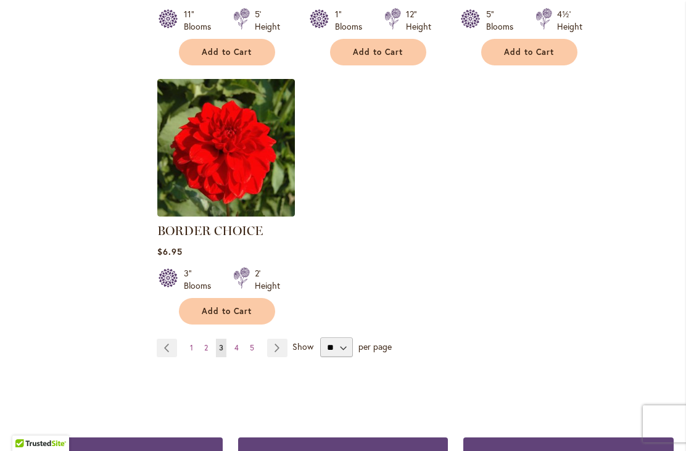
click at [209, 351] on link "Page 2" at bounding box center [206, 348] width 10 height 19
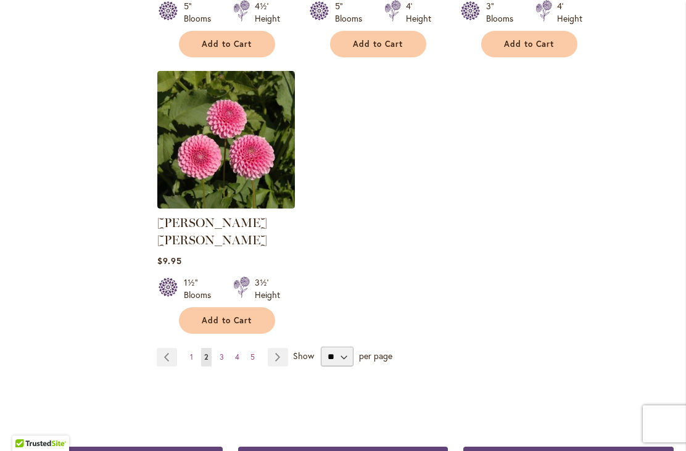
scroll to position [1581, 0]
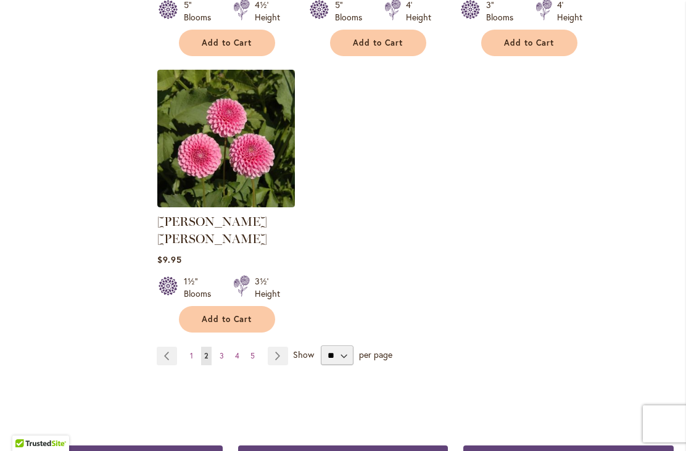
click at [189, 348] on link "Page 1" at bounding box center [191, 356] width 9 height 19
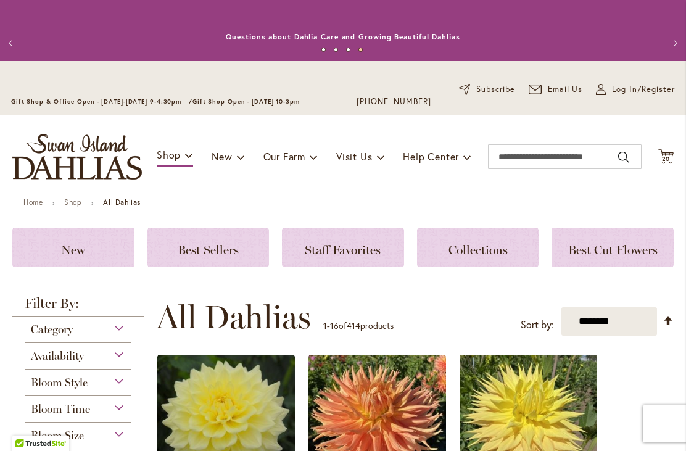
click at [670, 154] on icon "Cart .cls-1 { fill: #231f20; }" at bounding box center [666, 156] width 15 height 15
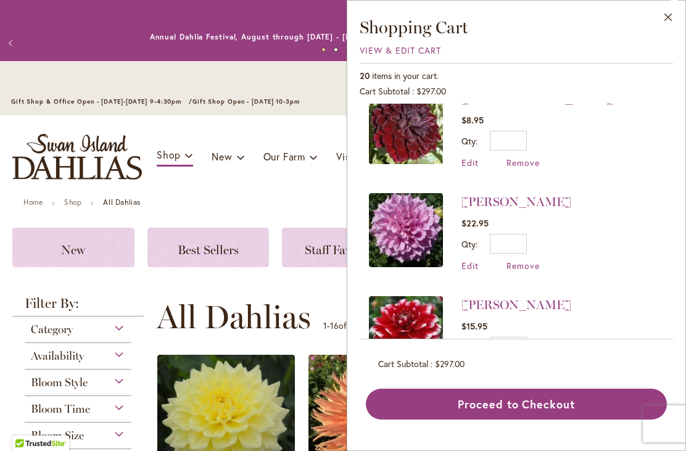
scroll to position [1671, 0]
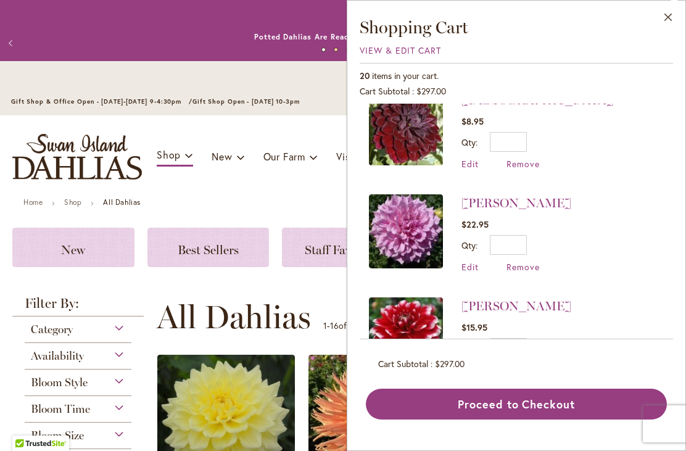
click at [536, 261] on span "Remove" at bounding box center [523, 267] width 33 height 12
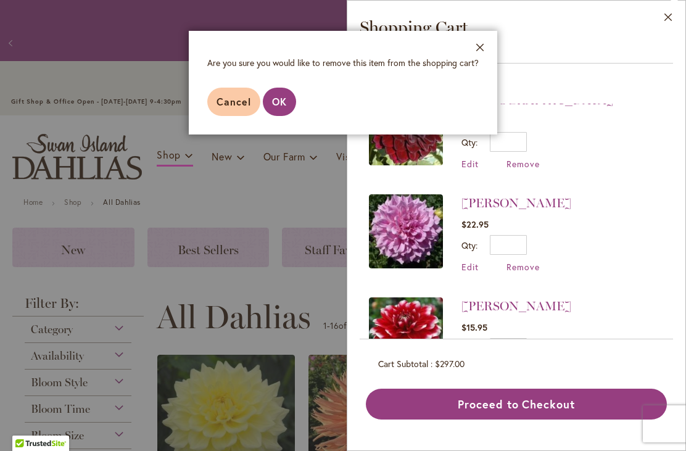
click at [278, 101] on span "OK" at bounding box center [279, 101] width 15 height 13
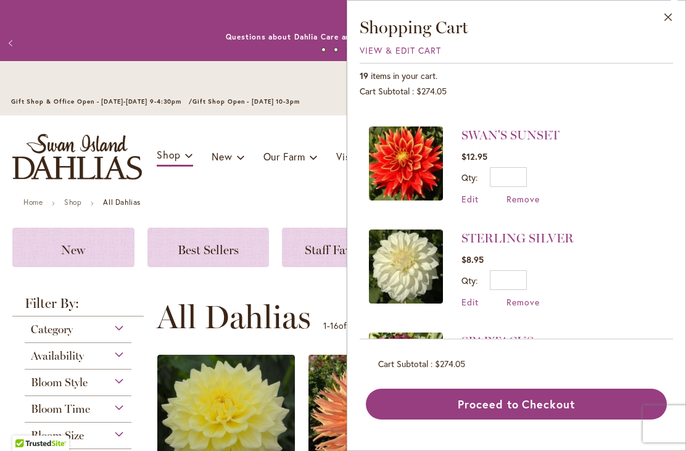
scroll to position [1031, 0]
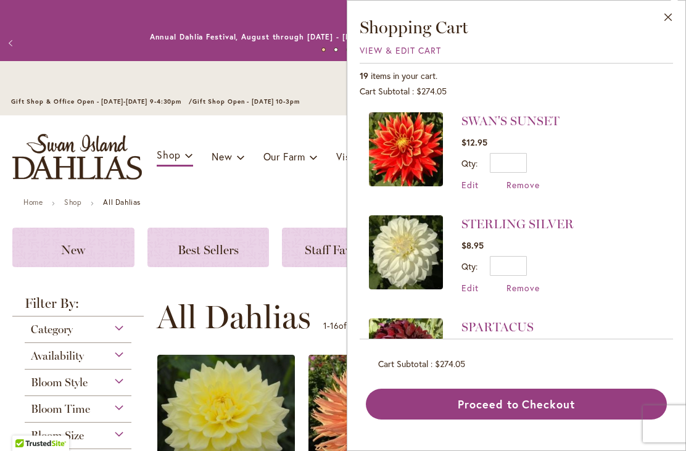
click at [536, 282] on span "Remove" at bounding box center [523, 288] width 33 height 12
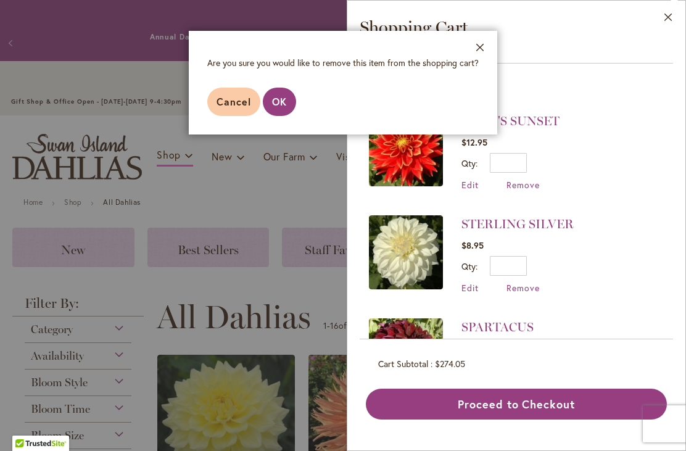
click at [279, 98] on span "OK" at bounding box center [279, 101] width 15 height 13
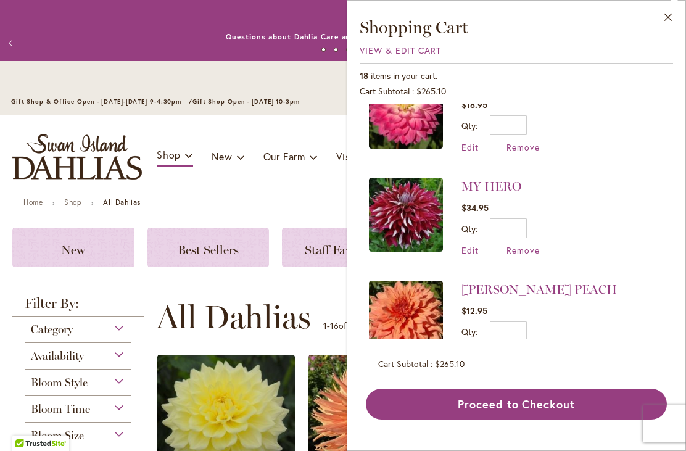
scroll to position [760, 0]
click at [538, 244] on span "Remove" at bounding box center [523, 250] width 33 height 12
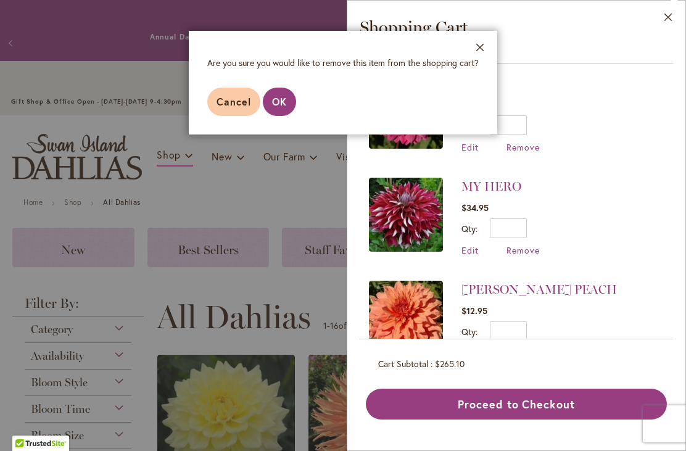
click at [277, 106] on span "OK" at bounding box center [279, 101] width 15 height 13
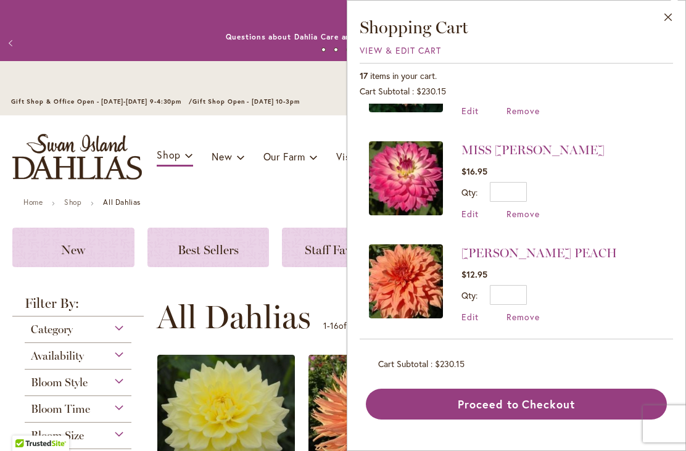
scroll to position [692, 0]
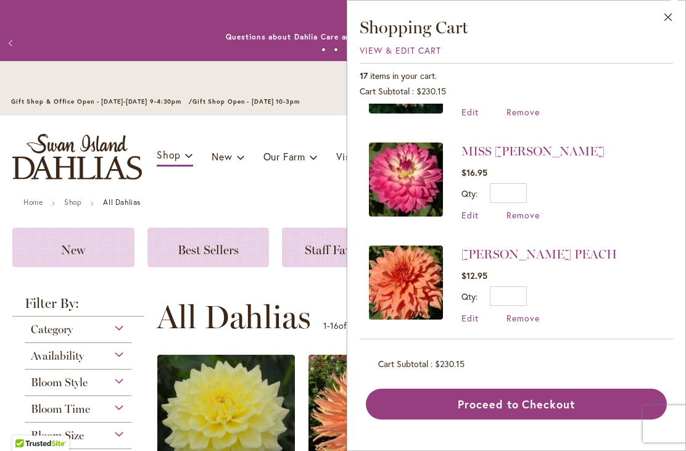
click at [536, 209] on span "Remove" at bounding box center [523, 215] width 33 height 12
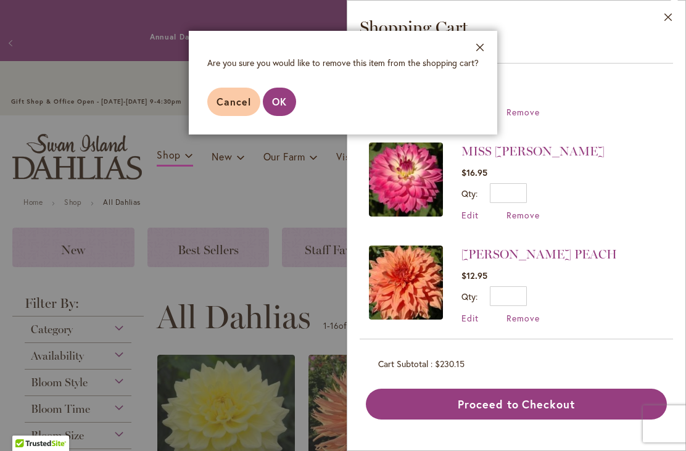
click at [283, 105] on span "OK" at bounding box center [279, 101] width 15 height 13
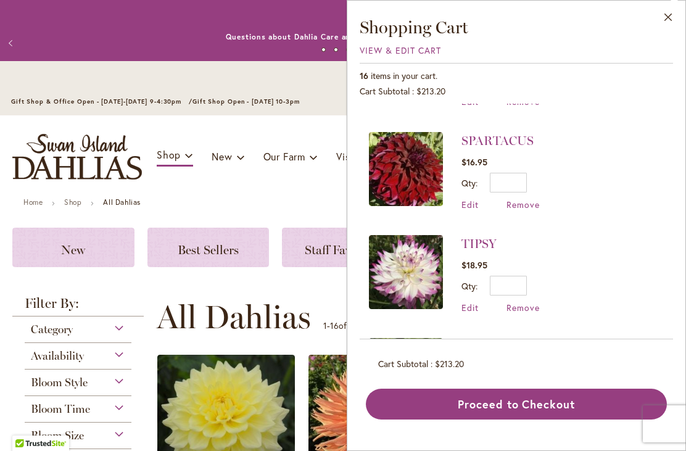
scroll to position [907, 0]
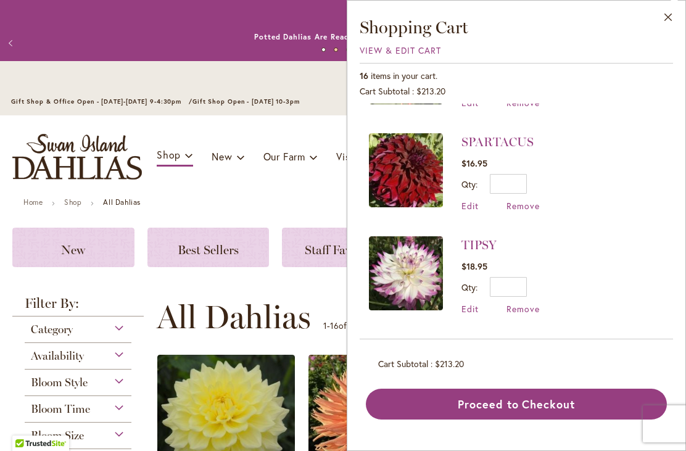
click at [538, 200] on span "Remove" at bounding box center [523, 206] width 33 height 12
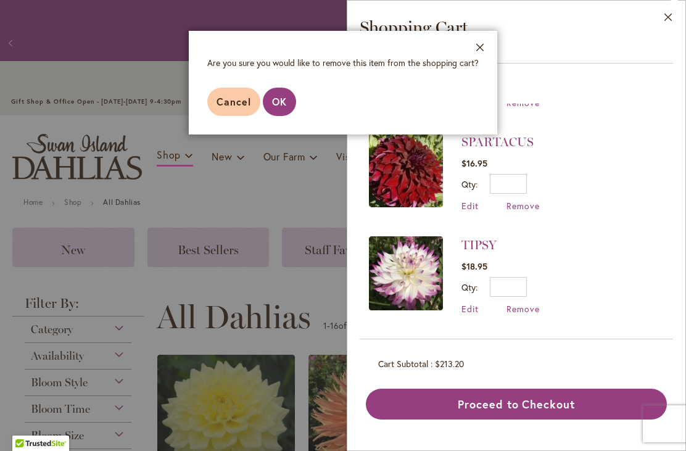
click at [282, 101] on span "OK" at bounding box center [279, 101] width 15 height 13
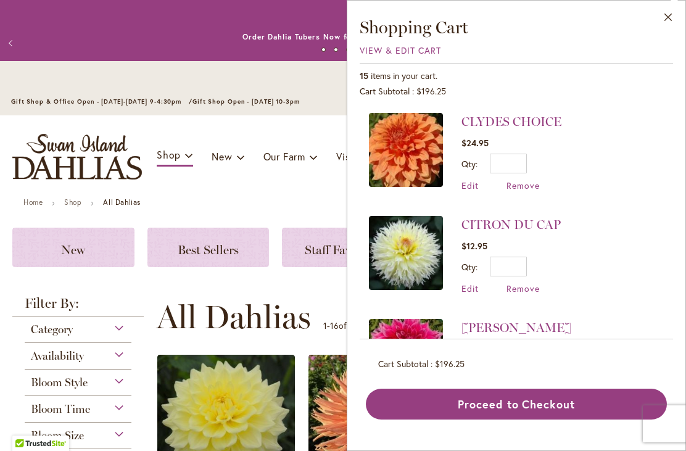
scroll to position [0, 0]
click at [559, 420] on button "Proceed to Checkout" at bounding box center [516, 404] width 301 height 31
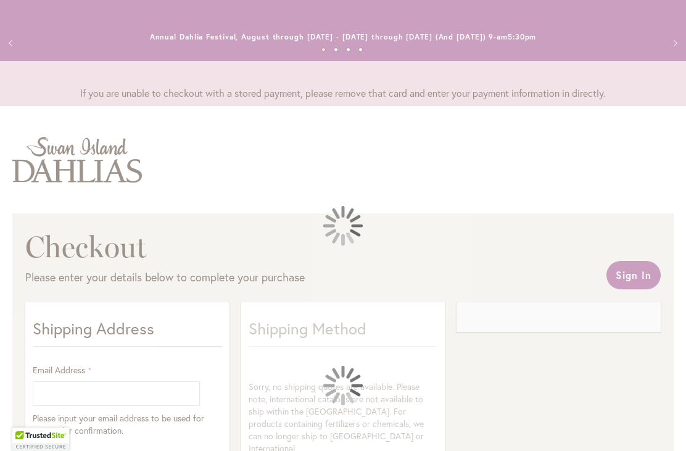
select select "**"
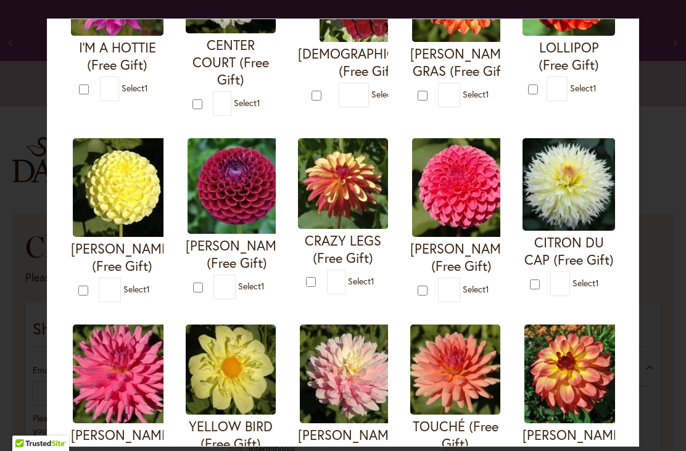
scroll to position [181, 0]
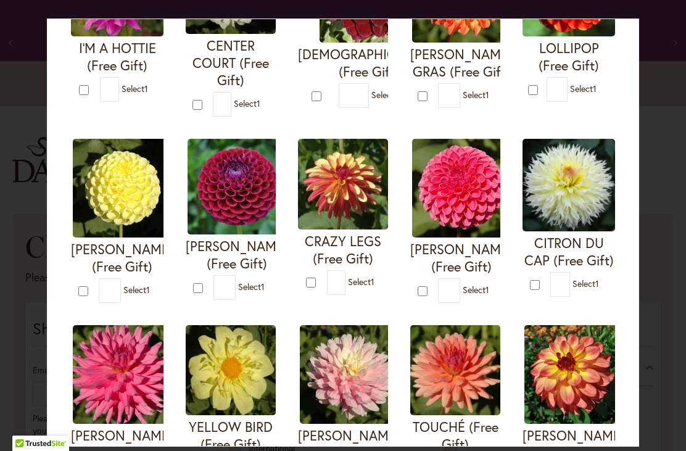
type input "*"
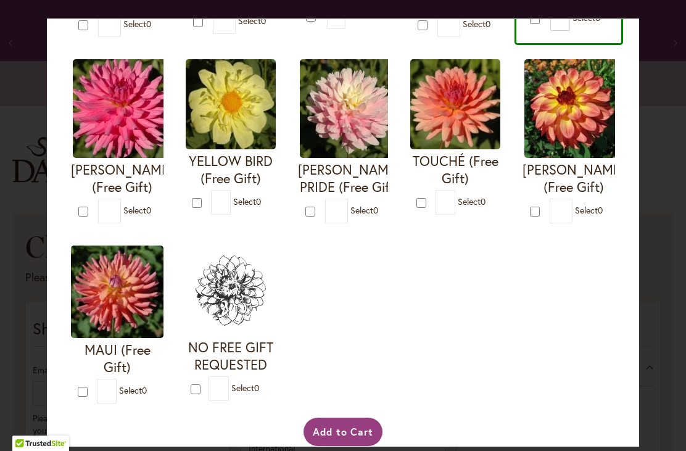
scroll to position [446, 0]
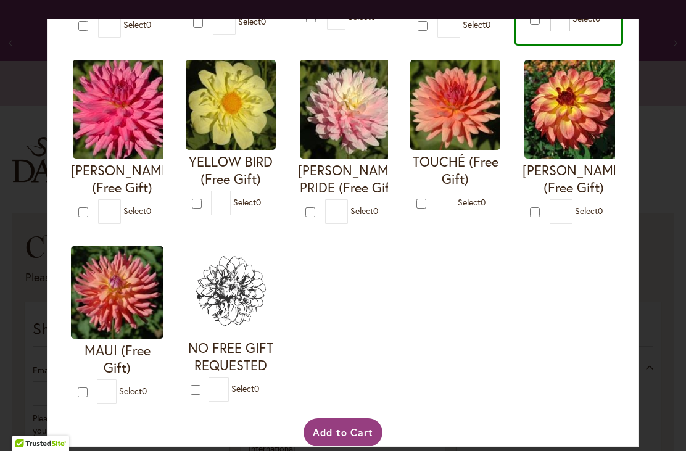
click at [349, 441] on button "Add to Cart" at bounding box center [344, 432] width 80 height 28
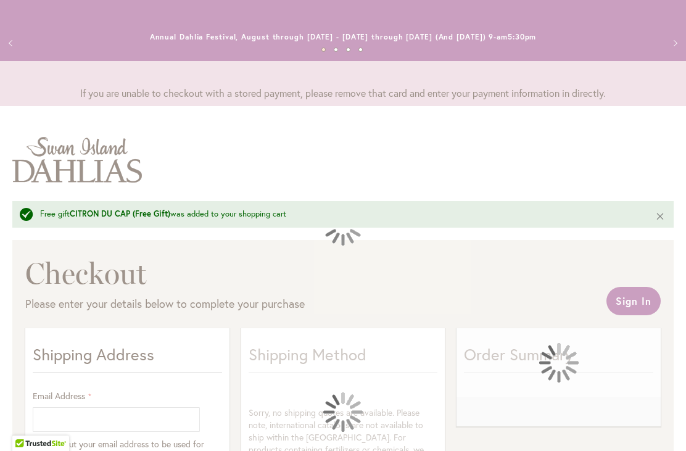
select select "**"
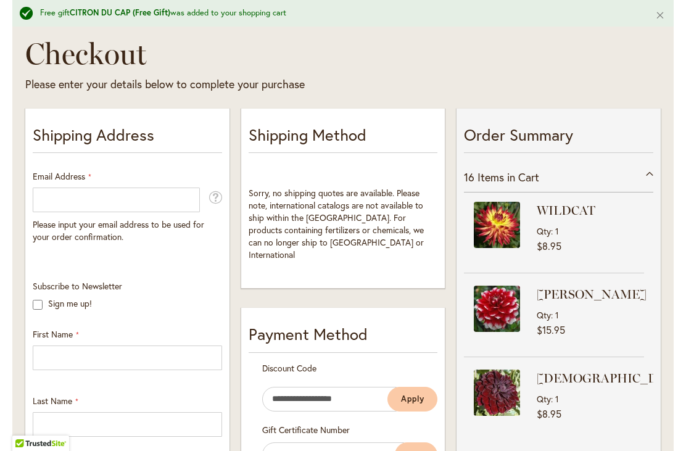
scroll to position [219, 0]
click at [602, 345] on div "[PERSON_NAME] Qty 1 $15.95" at bounding box center [554, 315] width 180 height 59
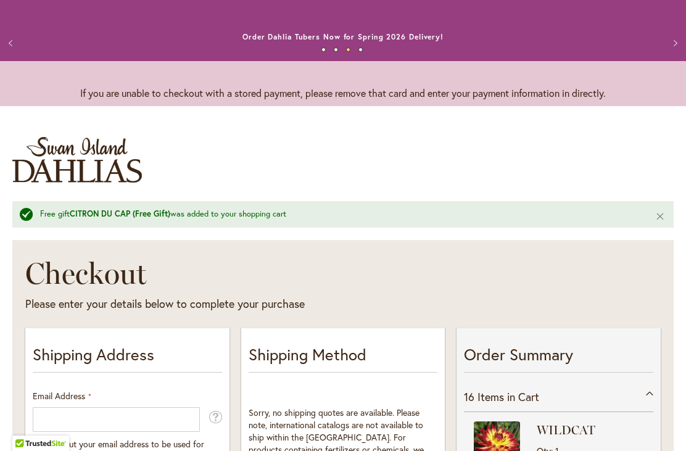
scroll to position [0, 0]
